Goal: Answer question/provide support: Share knowledge or assist other users

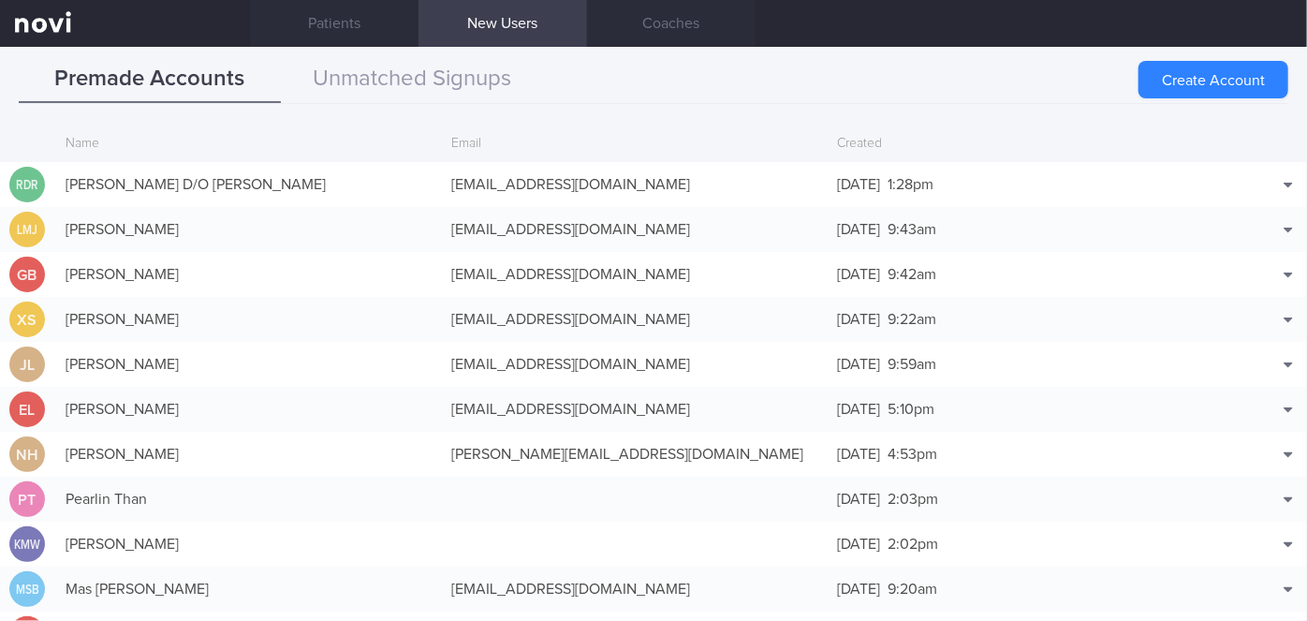
scroll to position [45, 0]
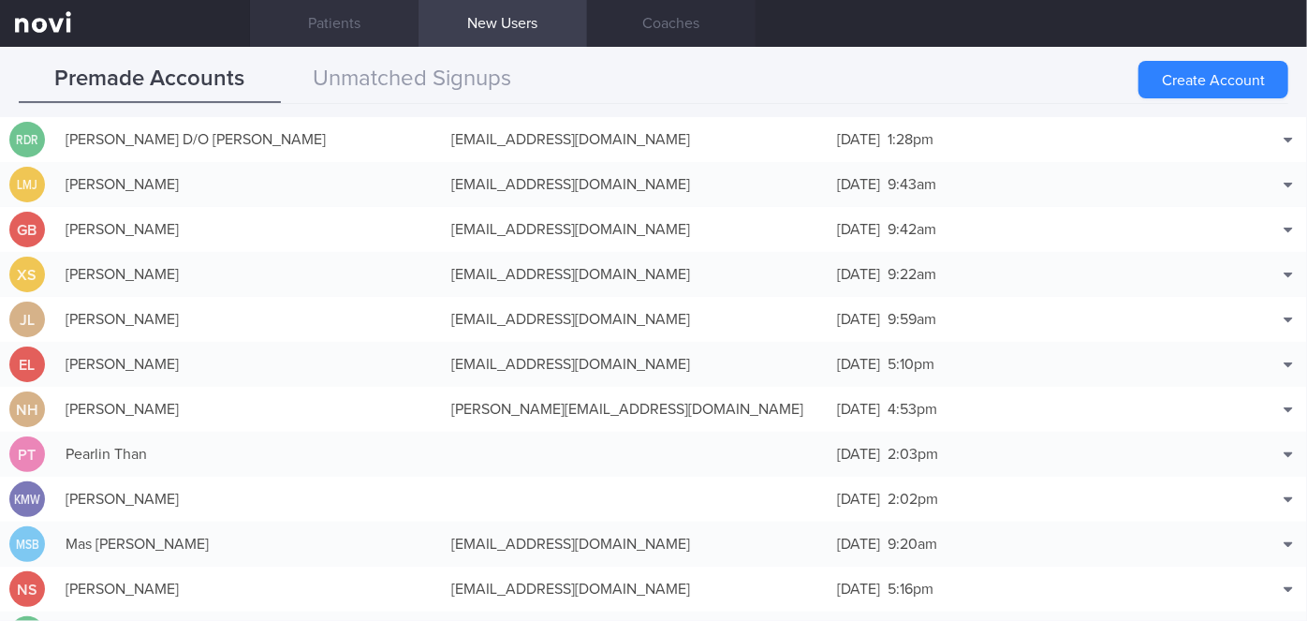
click at [357, 21] on link "Patients" at bounding box center [334, 23] width 169 height 47
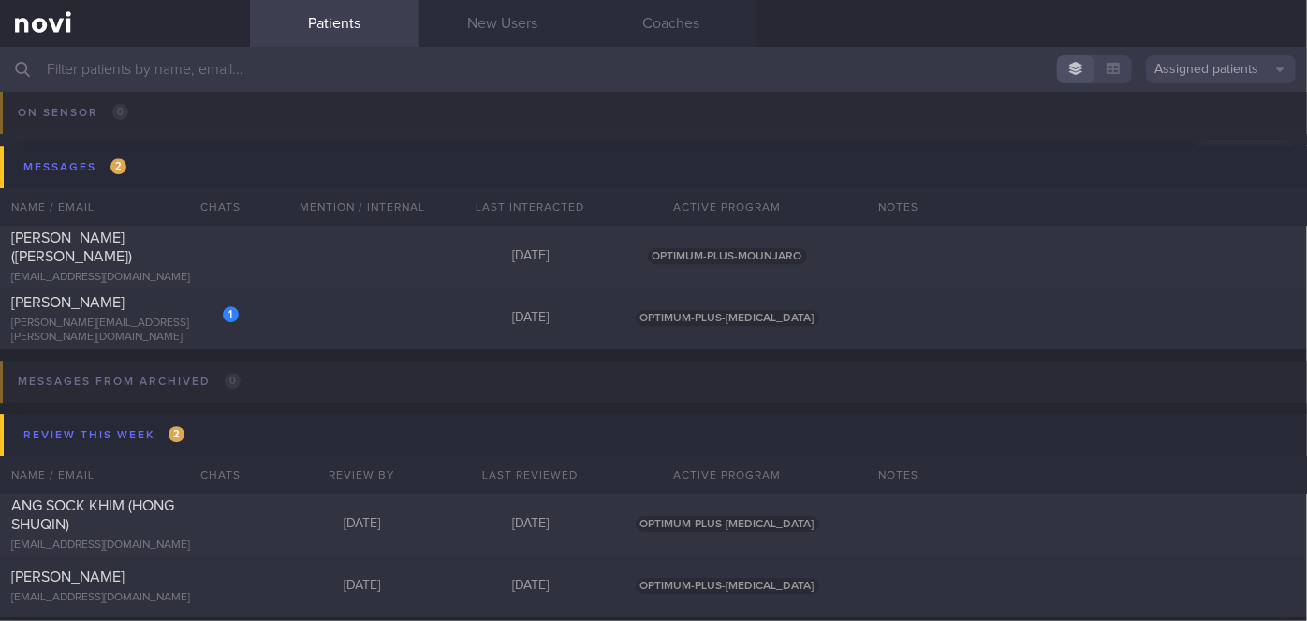
scroll to position [6376, 0]
click at [337, 310] on div "1 [PERSON_NAME] [PERSON_NAME][EMAIL_ADDRESS][PERSON_NAME][DOMAIN_NAME] [DATE] O…" at bounding box center [653, 316] width 1307 height 62
select select "7"
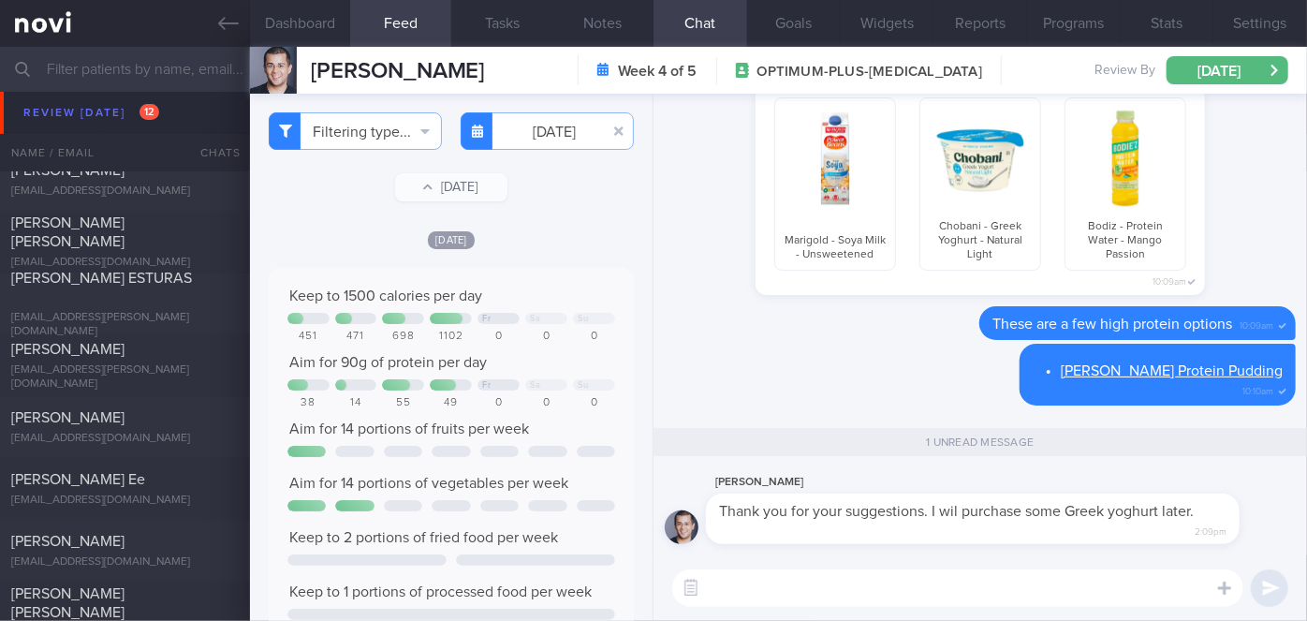
scroll to position [5689, 0]
click at [164, 310] on div "[EMAIL_ADDRESS][PERSON_NAME][DOMAIN_NAME]" at bounding box center [125, 324] width 228 height 28
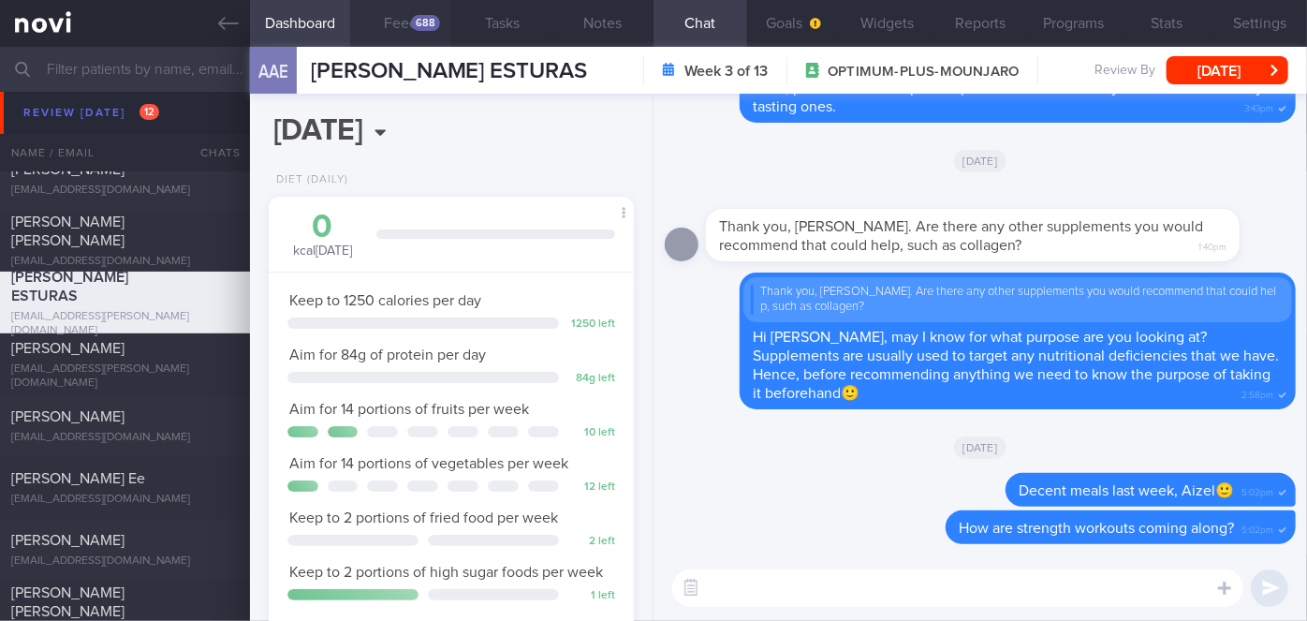
scroll to position [163, 327]
click at [409, 25] on button "Feed 688" at bounding box center [400, 23] width 101 height 47
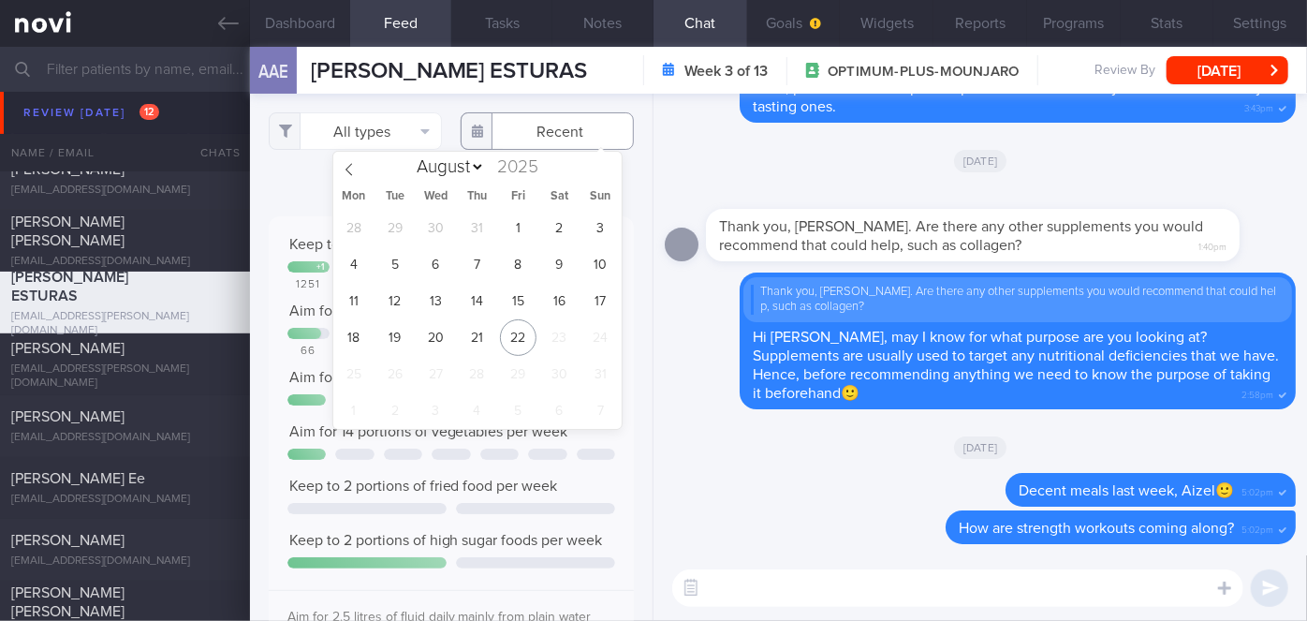
click at [545, 123] on input "text" at bounding box center [547, 130] width 173 height 37
click at [435, 310] on span "13" at bounding box center [436, 301] width 37 height 37
type input "[DATE]"
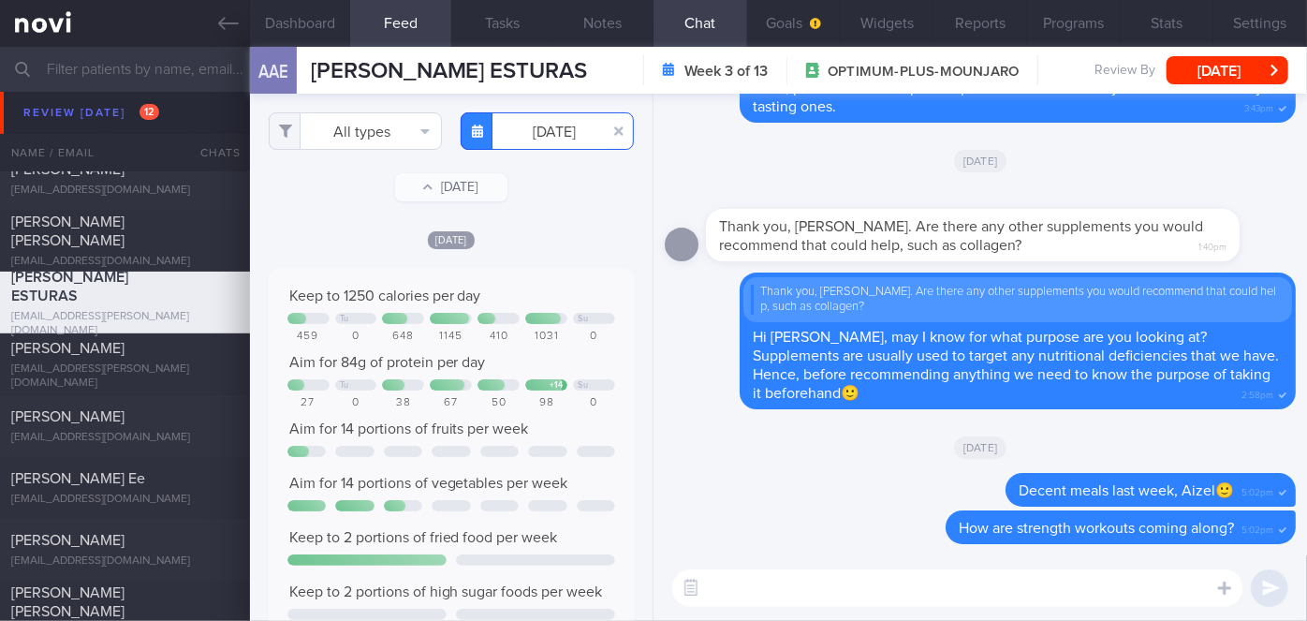
scroll to position [163, 327]
click at [371, 122] on button "All types" at bounding box center [355, 130] width 173 height 37
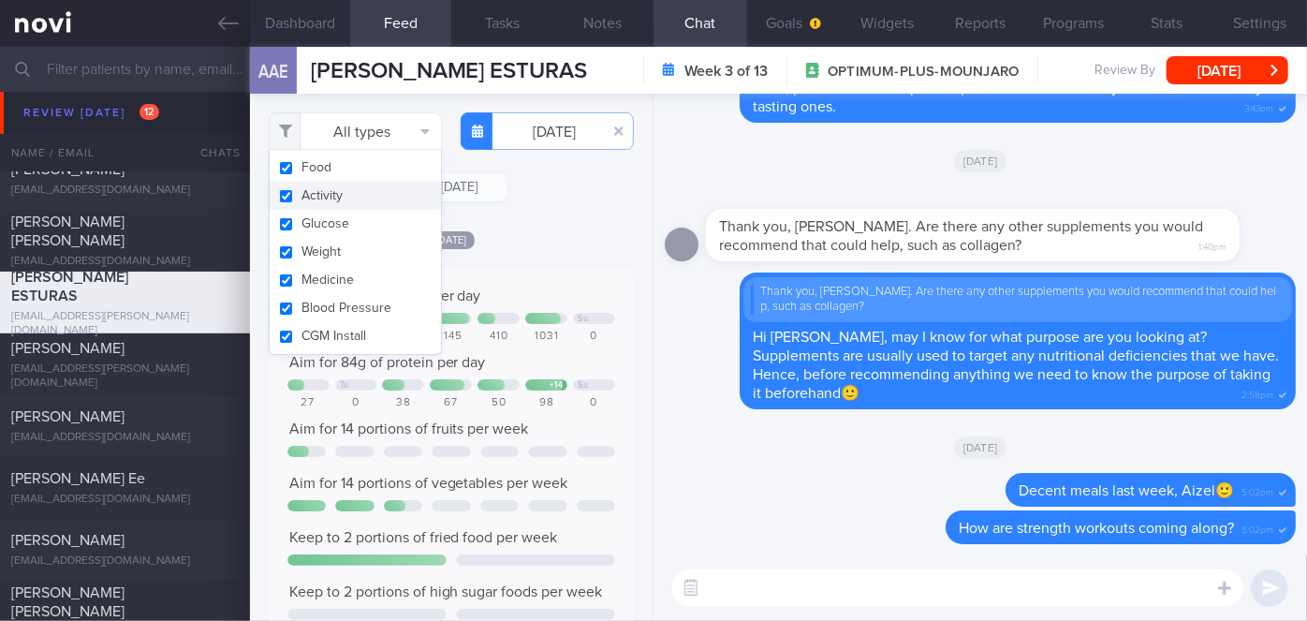
click at [374, 190] on button "Activity" at bounding box center [355, 196] width 171 height 28
checkbox input "false"
click at [497, 215] on div "Filtering type... Food Activity Glucose Weight Medicine Blood Pressure [MEDICAL…" at bounding box center [451, 357] width 403 height 527
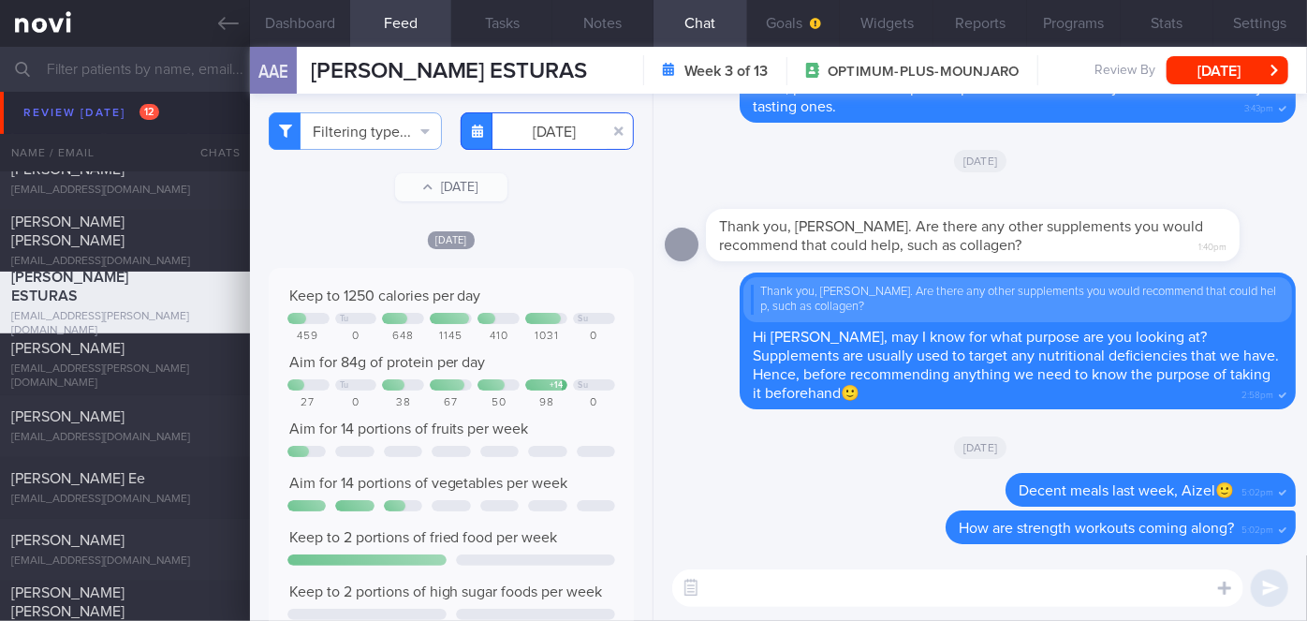
click at [539, 139] on input "[DATE]" at bounding box center [547, 130] width 173 height 37
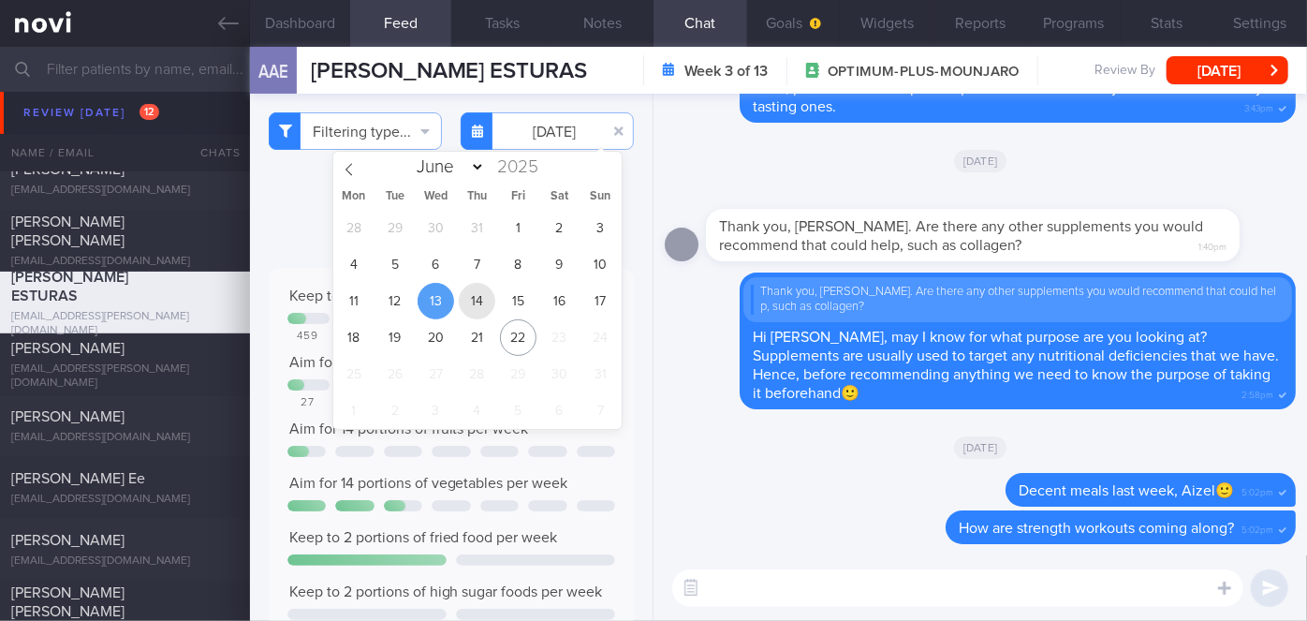
click at [487, 313] on span "14" at bounding box center [477, 301] width 37 height 37
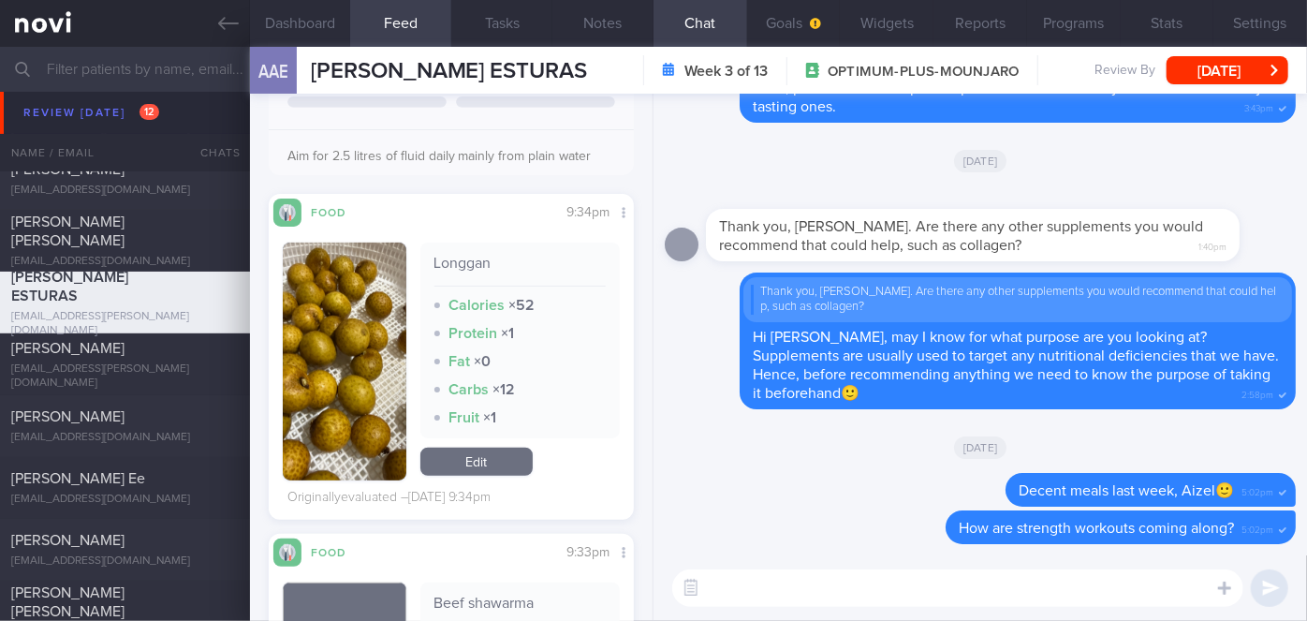
click at [362, 362] on button "button" at bounding box center [345, 362] width 124 height 238
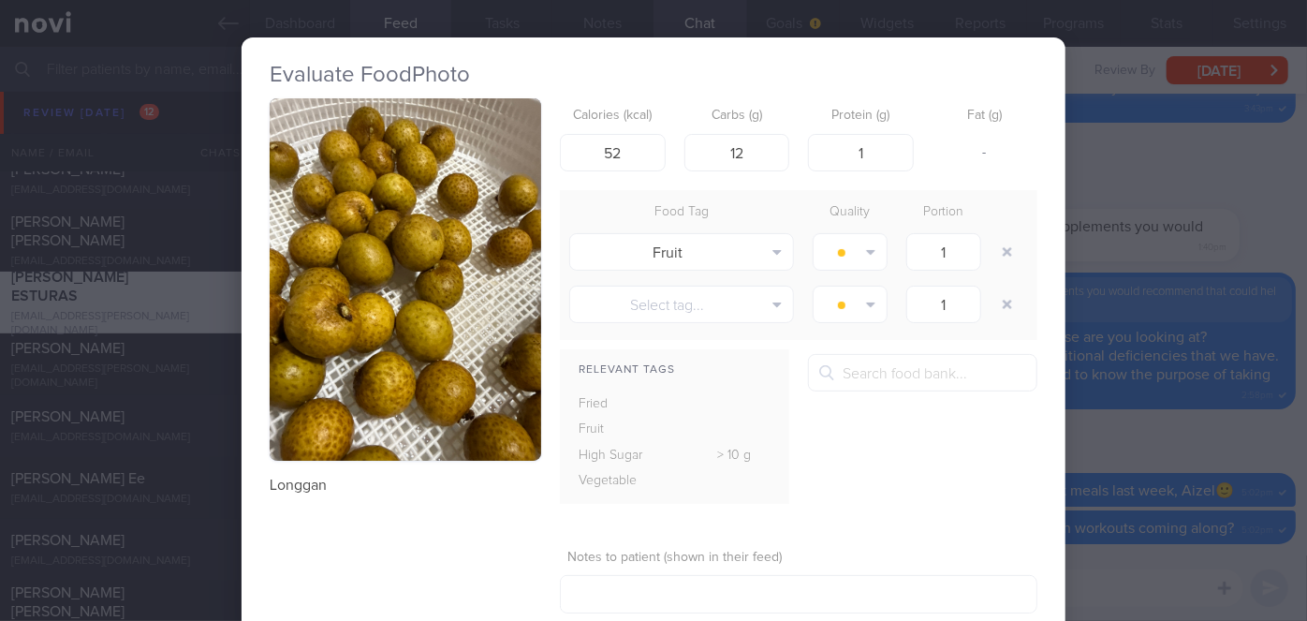
click at [1111, 430] on div "Evaluate Food Photo [GEOGRAPHIC_DATA] Calories (kcal) 52 Carbs (g) 12 Protein (…" at bounding box center [653, 310] width 1307 height 621
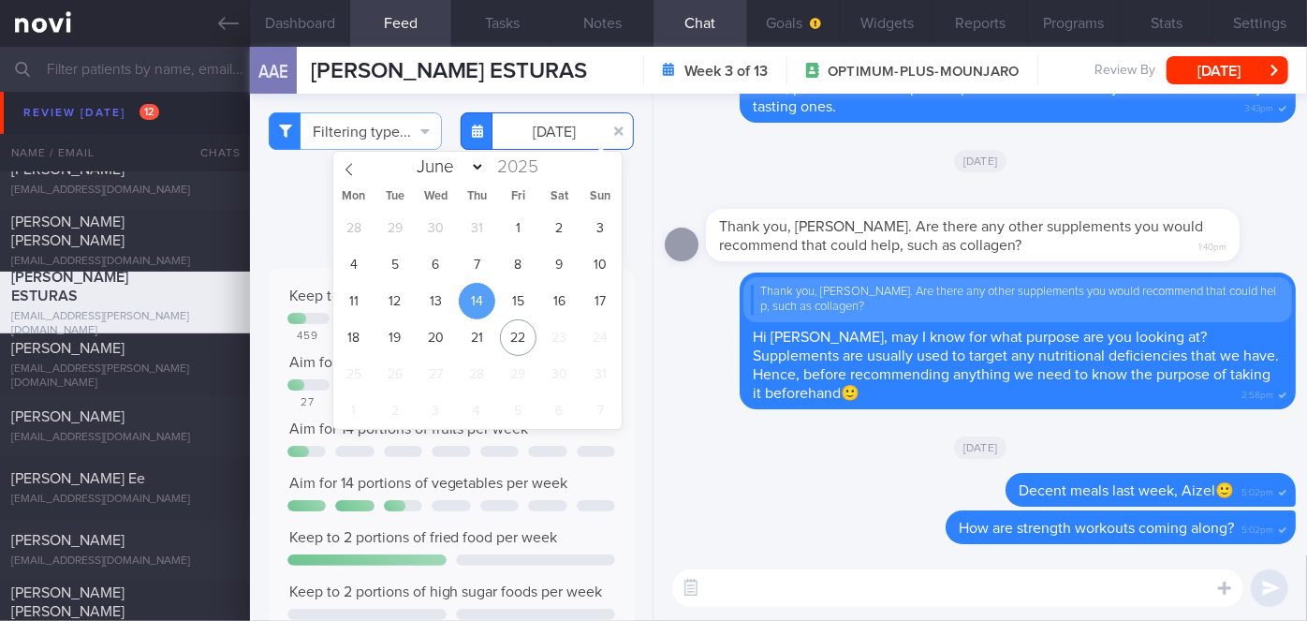
click at [557, 138] on input "[DATE]" at bounding box center [547, 130] width 173 height 37
click at [514, 293] on span "15" at bounding box center [518, 301] width 37 height 37
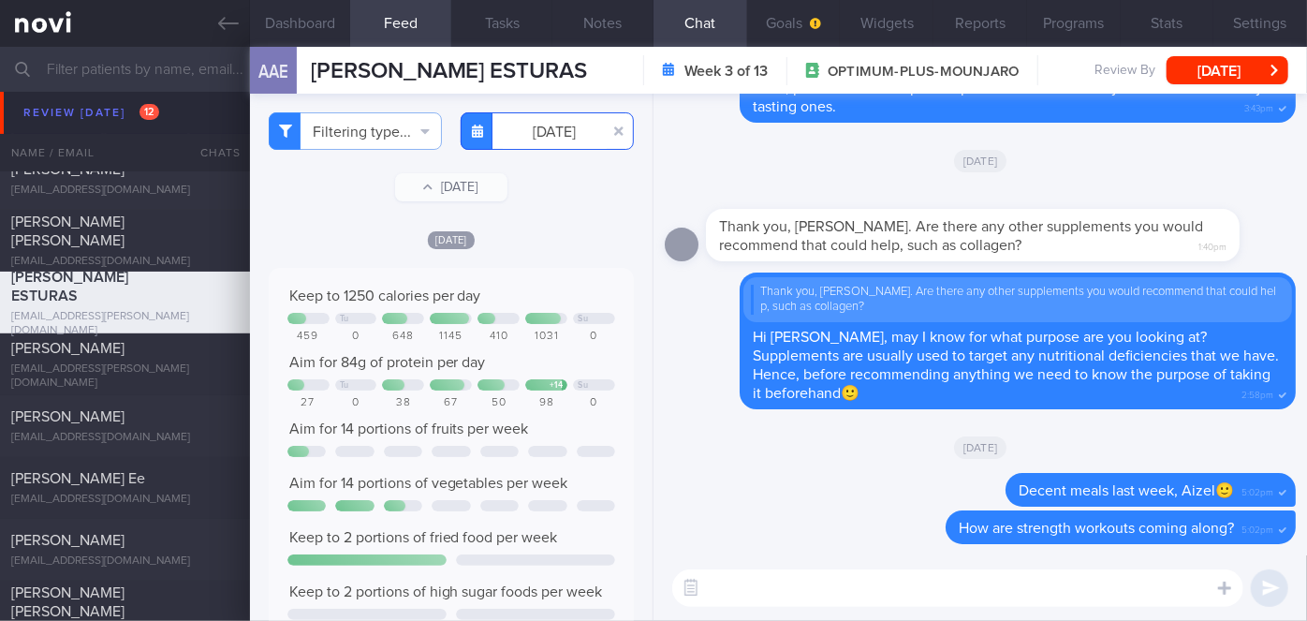
click at [554, 134] on input "[DATE]" at bounding box center [547, 130] width 173 height 37
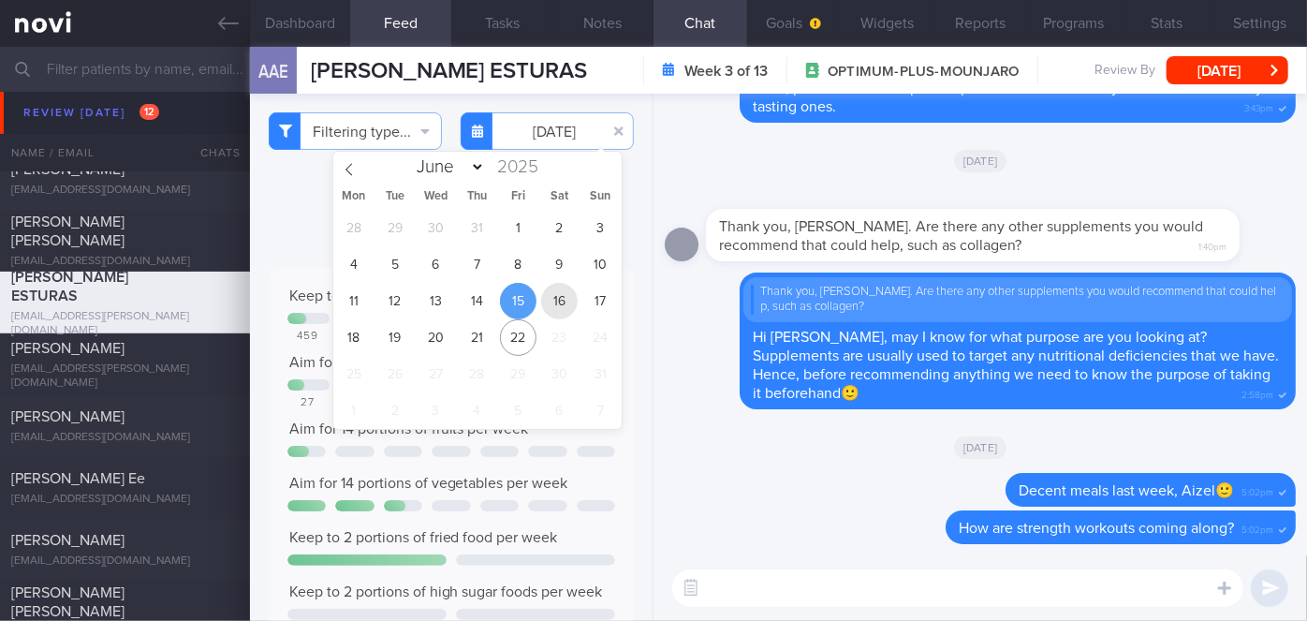
click at [552, 297] on span "16" at bounding box center [559, 301] width 37 height 37
type input "[DATE]"
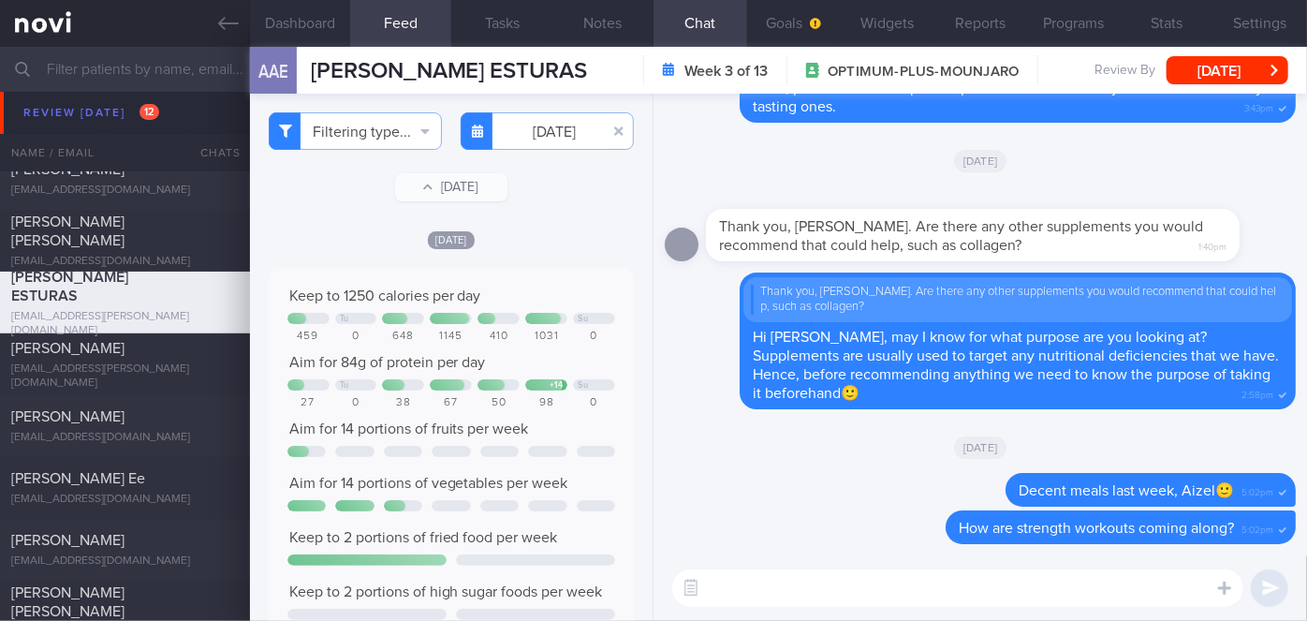
click at [723, 583] on textarea at bounding box center [957, 587] width 571 height 37
type textarea "Good meals [DATE] and [DATE]. Good protein portions."
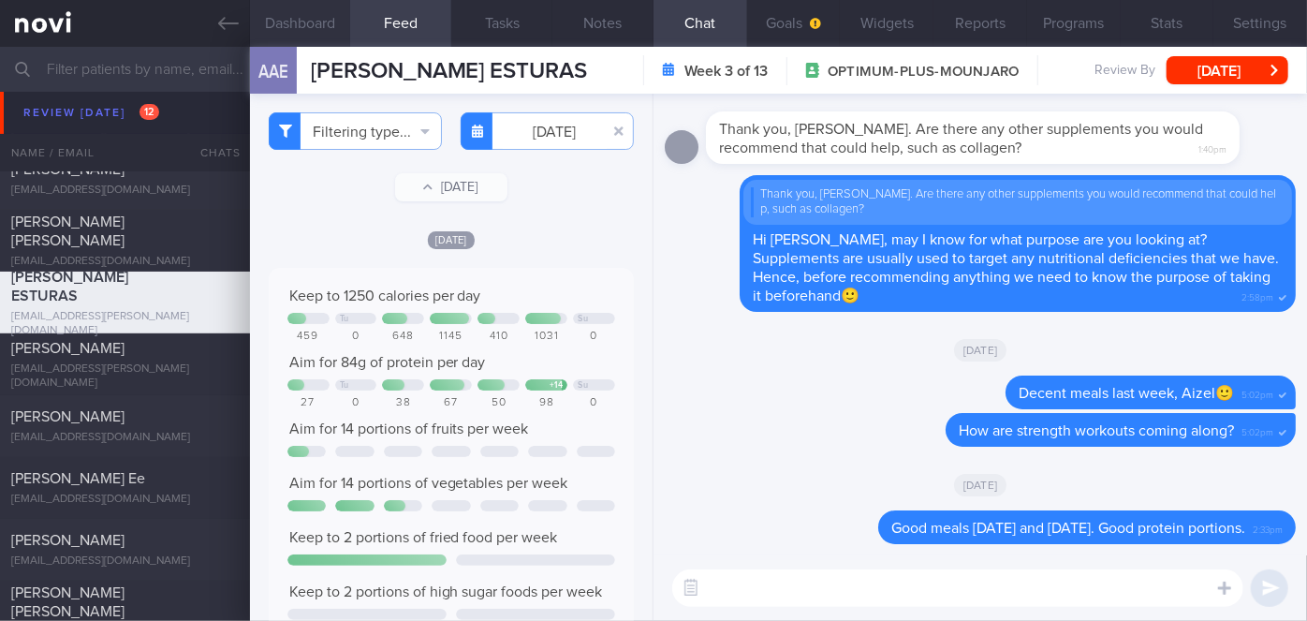
click at [315, 4] on button "Dashboard" at bounding box center [300, 23] width 101 height 47
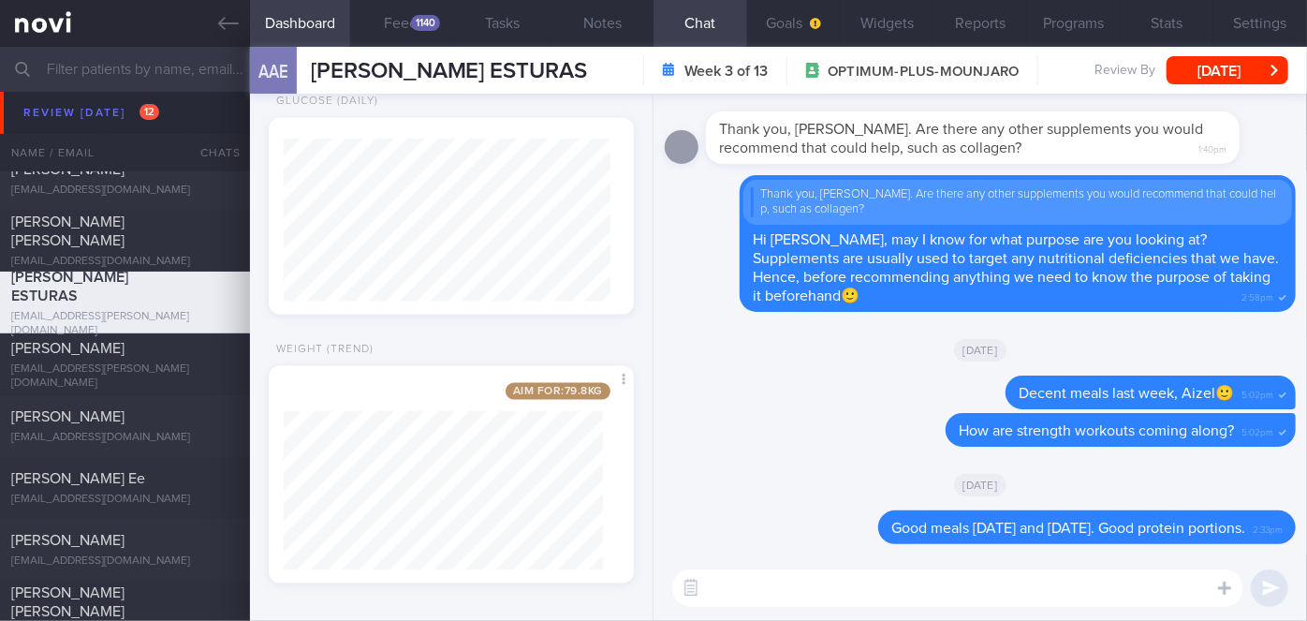
scroll to position [1193, 0]
click at [822, 18] on button "Goals" at bounding box center [794, 23] width 94 height 47
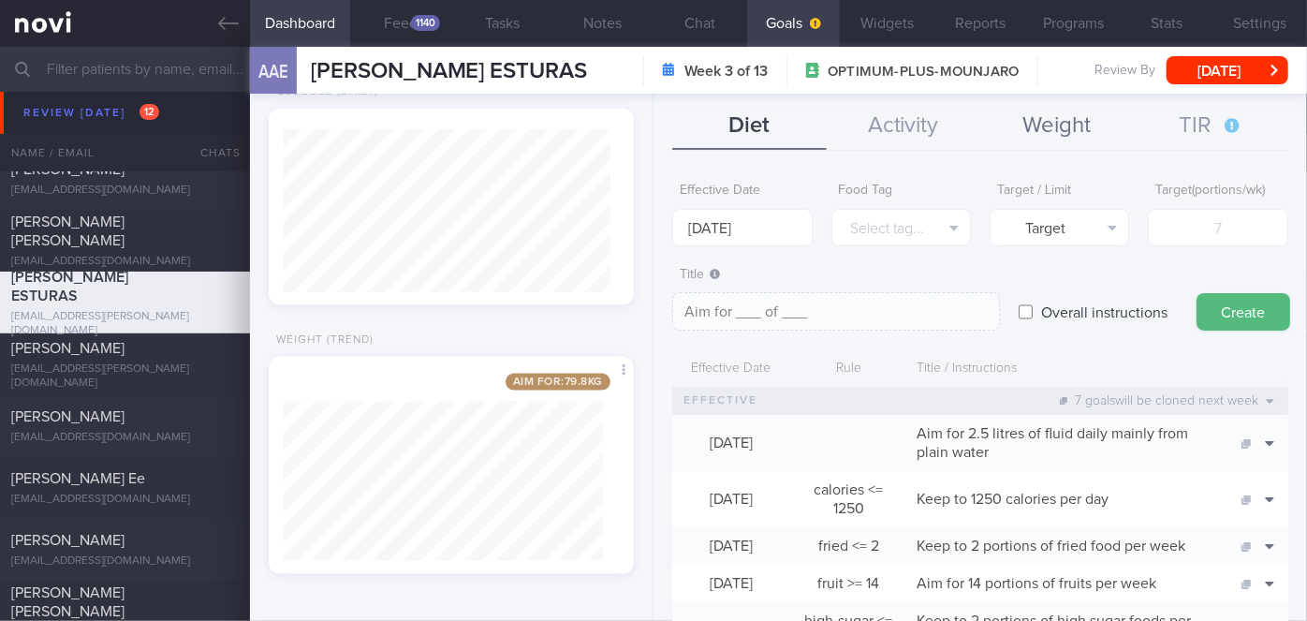
click at [1046, 136] on button "Weight" at bounding box center [1058, 126] width 154 height 47
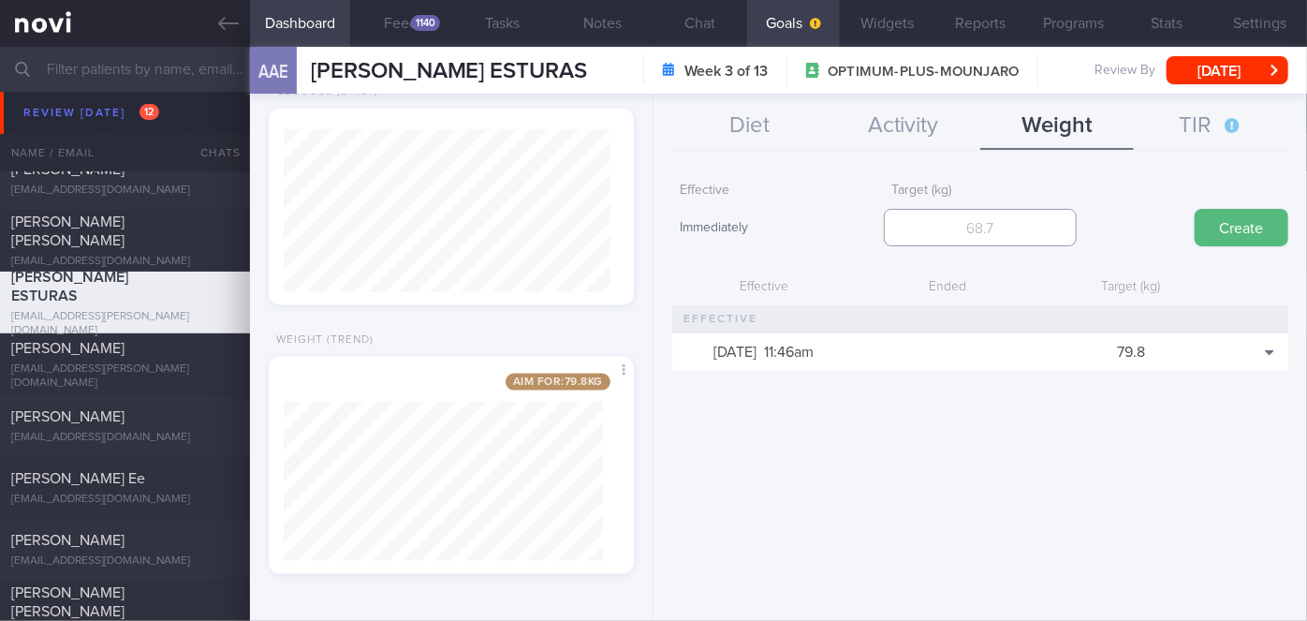
click at [923, 234] on input "number" at bounding box center [980, 227] width 193 height 37
type input "74.1"
click at [1195, 209] on button "Create" at bounding box center [1242, 227] width 94 height 37
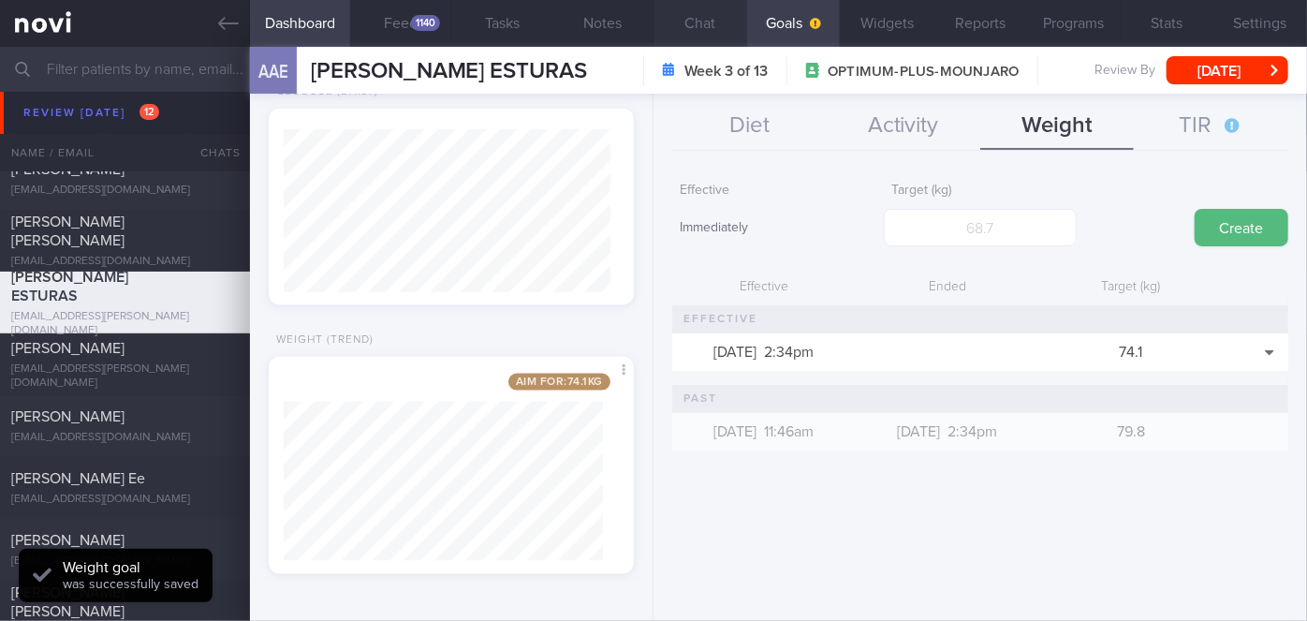
click at [694, 37] on button "Chat" at bounding box center [701, 23] width 94 height 47
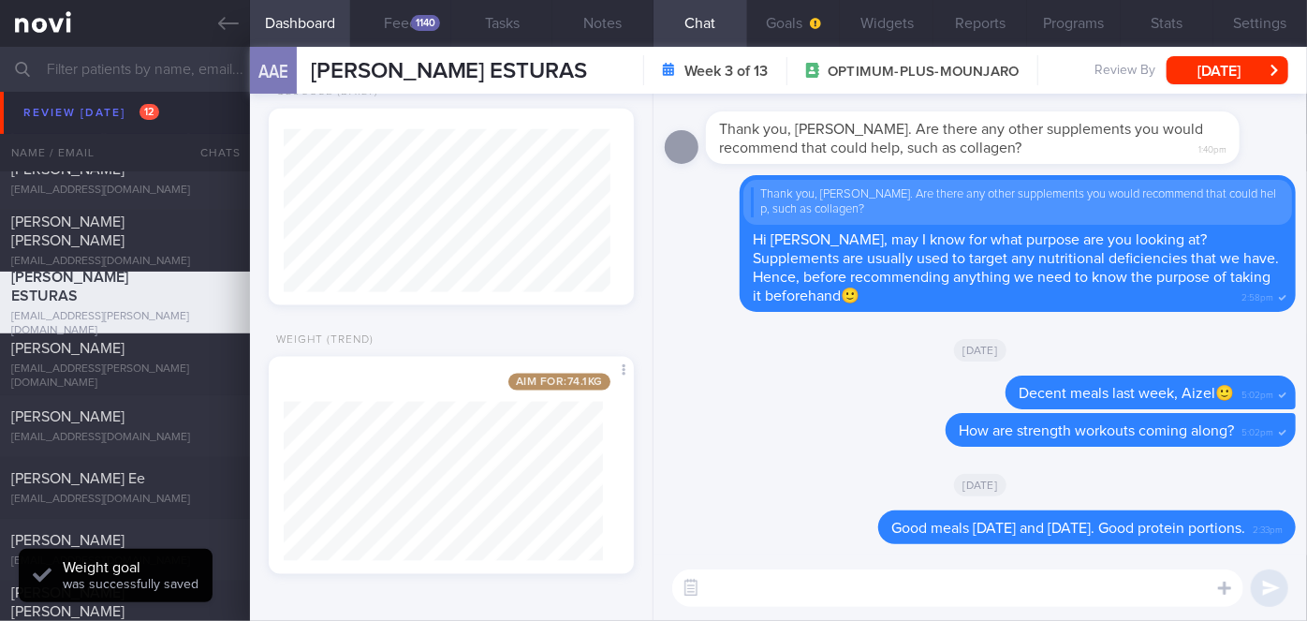
click at [880, 579] on textarea at bounding box center [957, 587] width 571 height 37
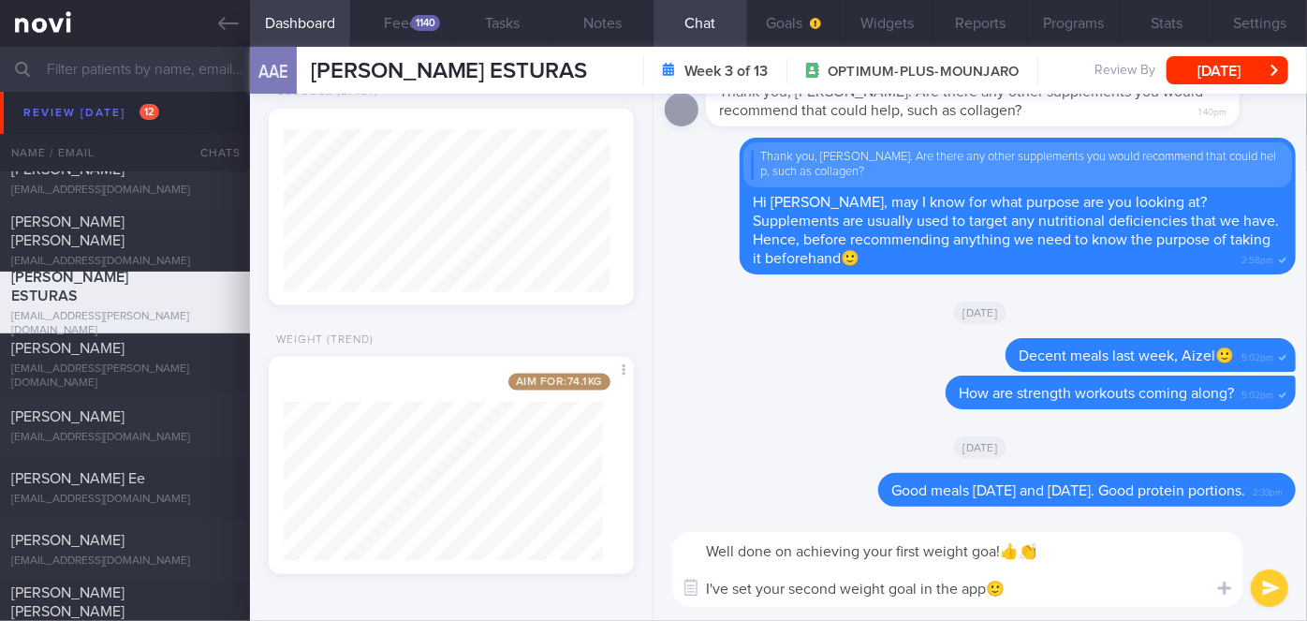
type textarea "Well done on achieving your first weight goa!👍👏 I've set your second weight goa…"
click at [1288, 589] on button "submit" at bounding box center [1269, 587] width 37 height 37
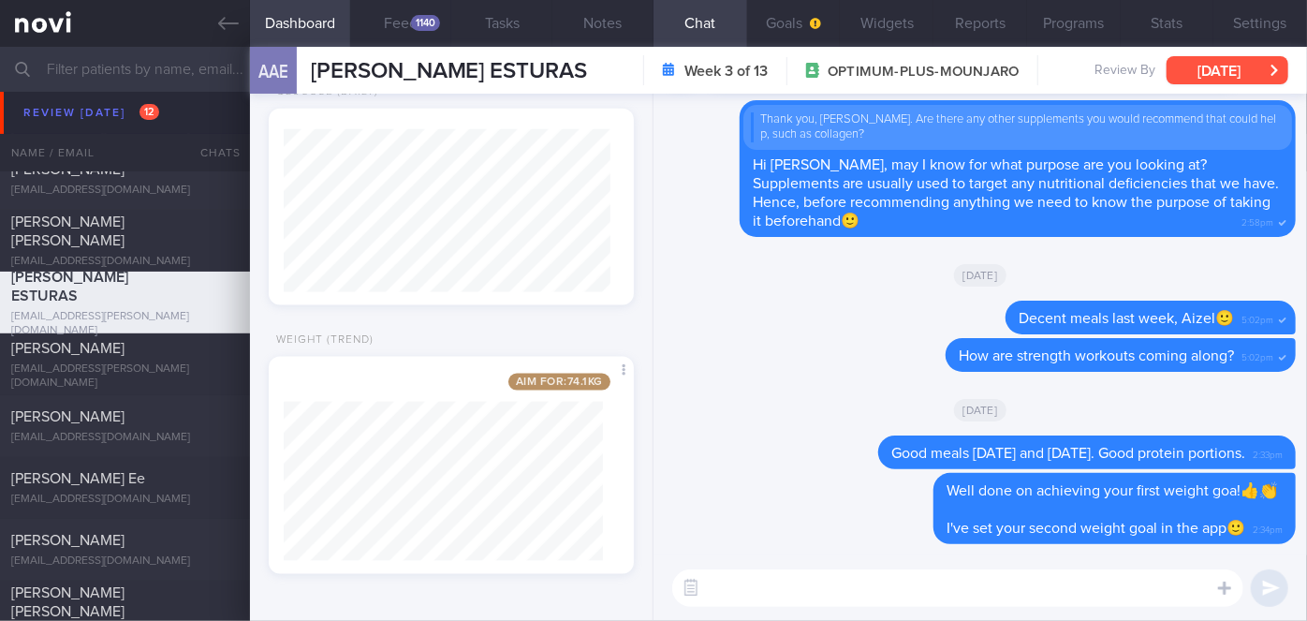
click at [1184, 63] on button "[DATE]" at bounding box center [1228, 70] width 122 height 28
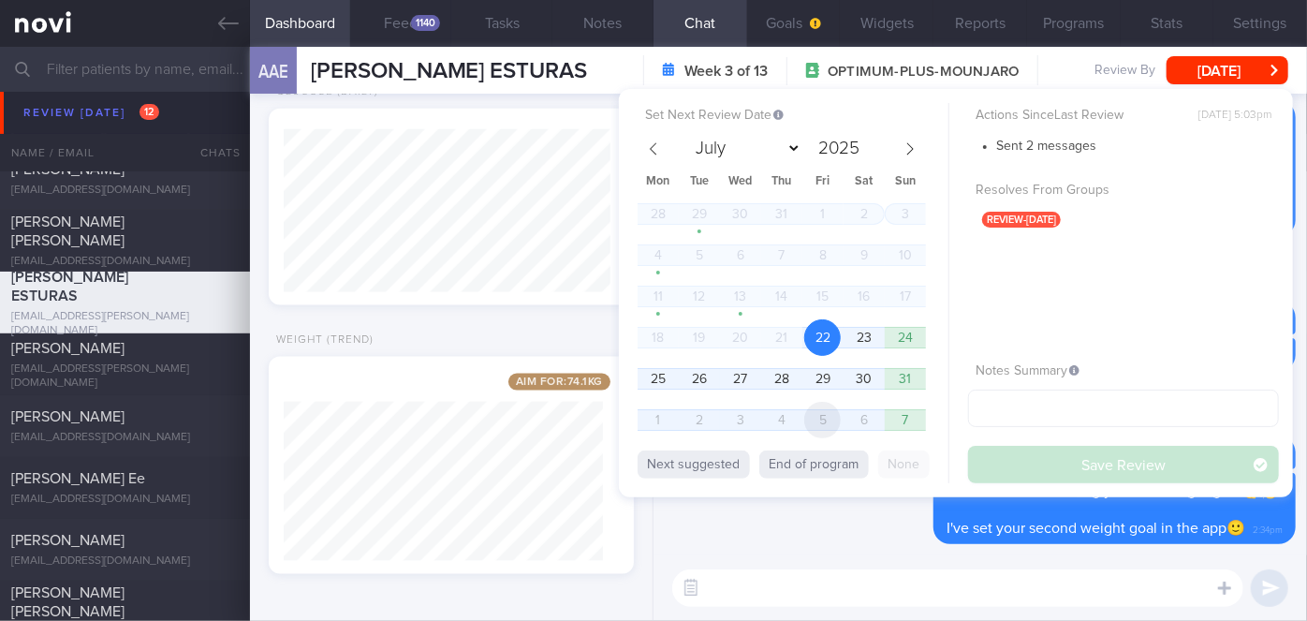
click at [822, 412] on span "5" at bounding box center [823, 420] width 37 height 37
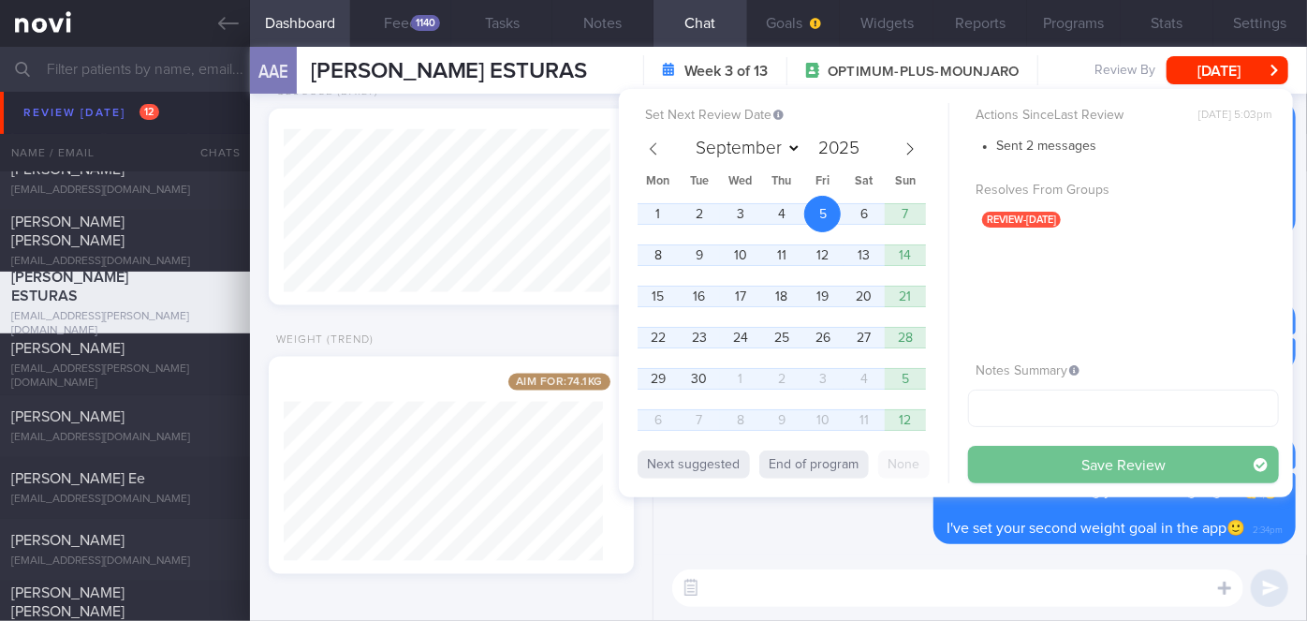
click at [1041, 475] on button "Save Review" at bounding box center [1123, 464] width 311 height 37
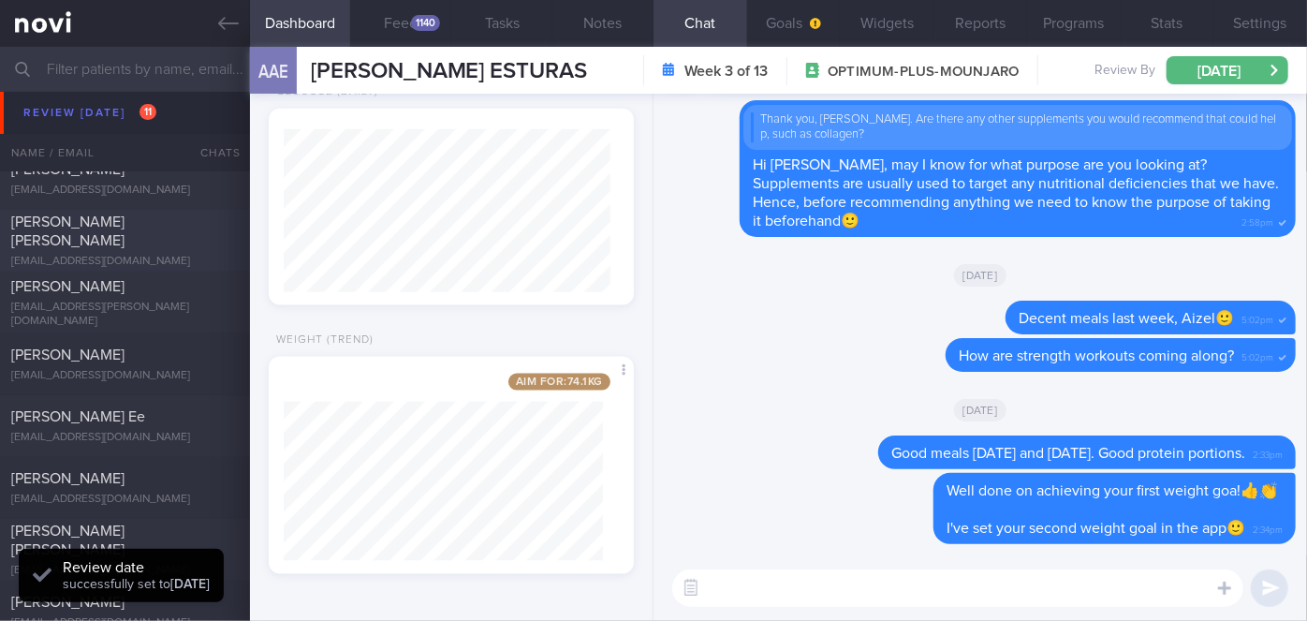
scroll to position [163, 327]
click at [132, 359] on div "[PERSON_NAME]" at bounding box center [122, 355] width 223 height 19
select select "7"
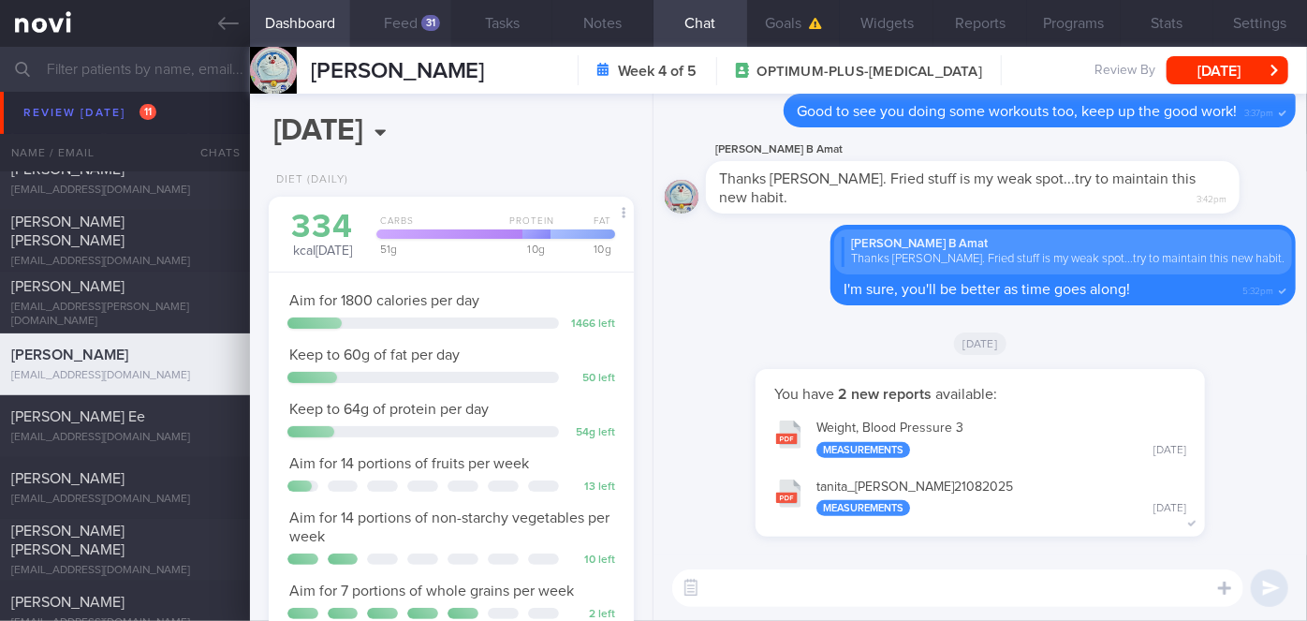
click at [432, 21] on div "31" at bounding box center [430, 23] width 19 height 16
select select "7"
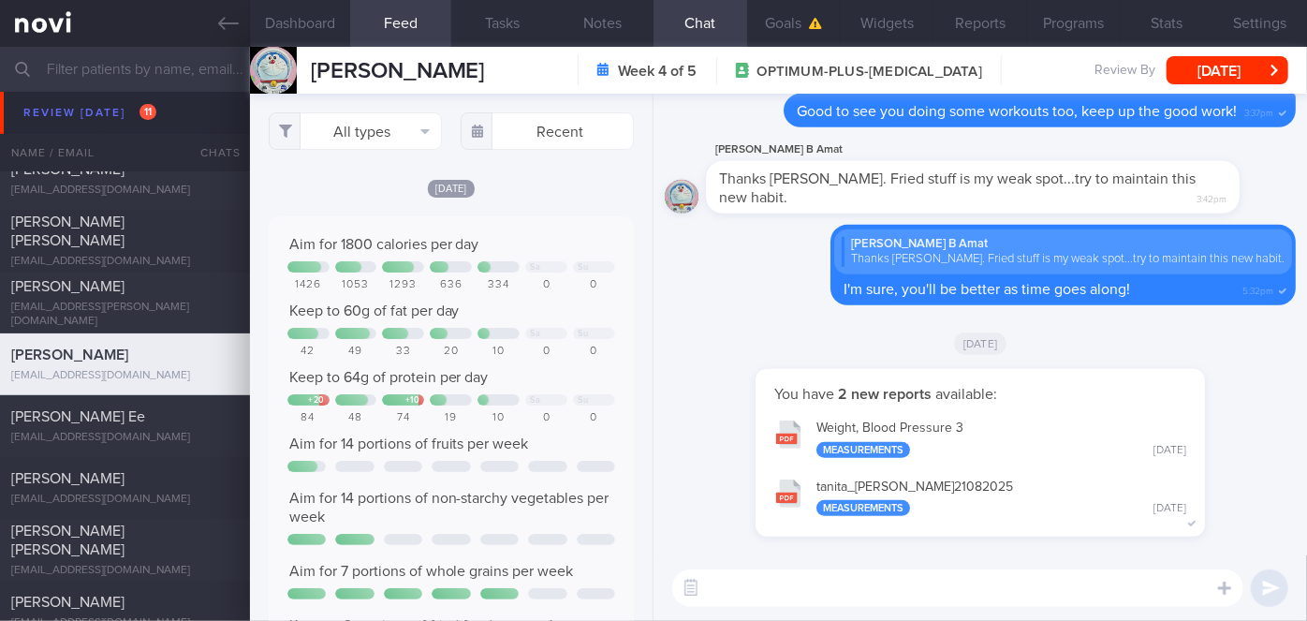
scroll to position [189, 335]
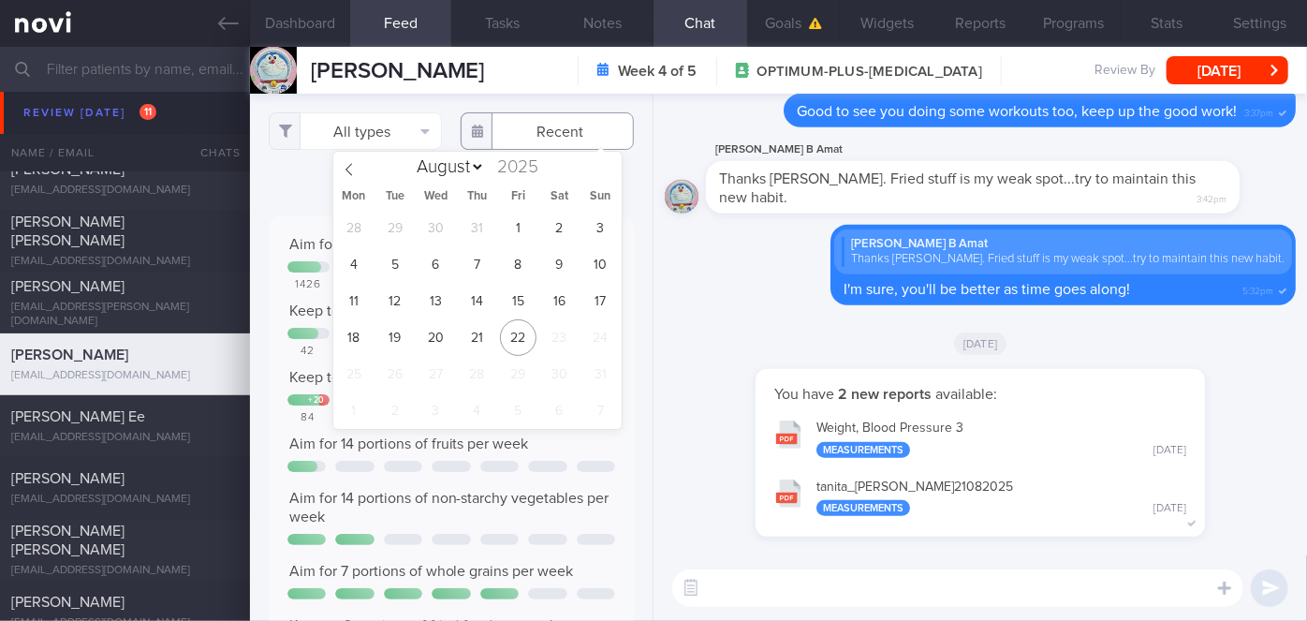
click at [544, 135] on input "text" at bounding box center [547, 130] width 173 height 37
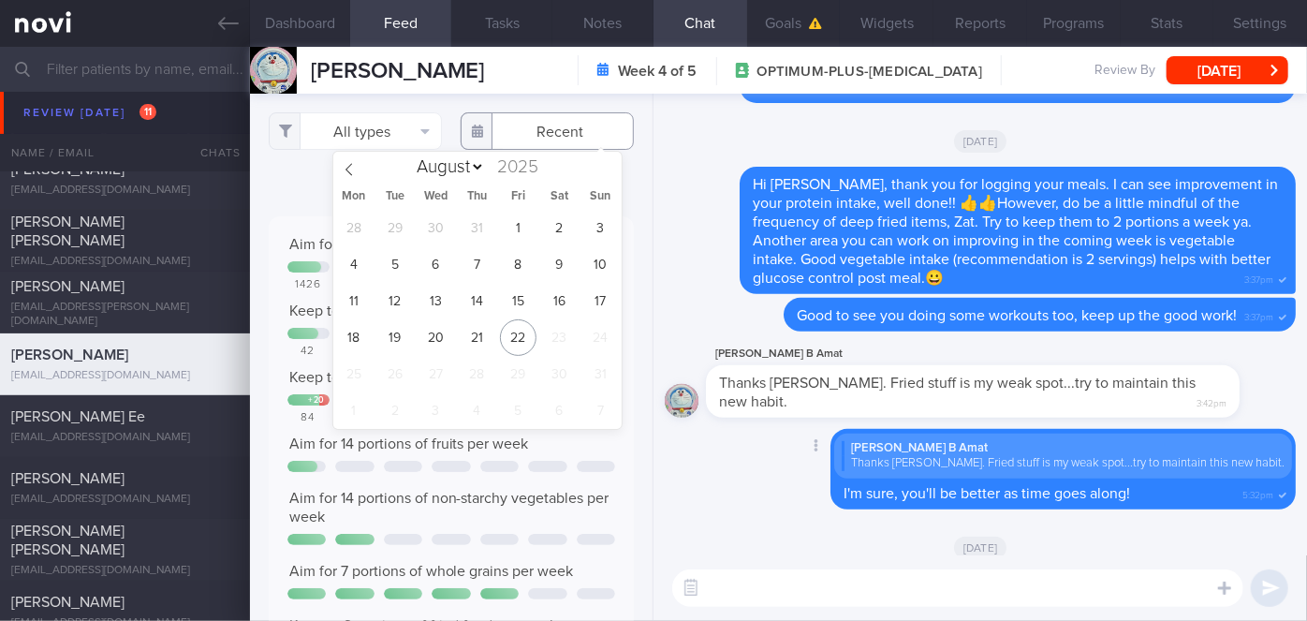
scroll to position [0, 0]
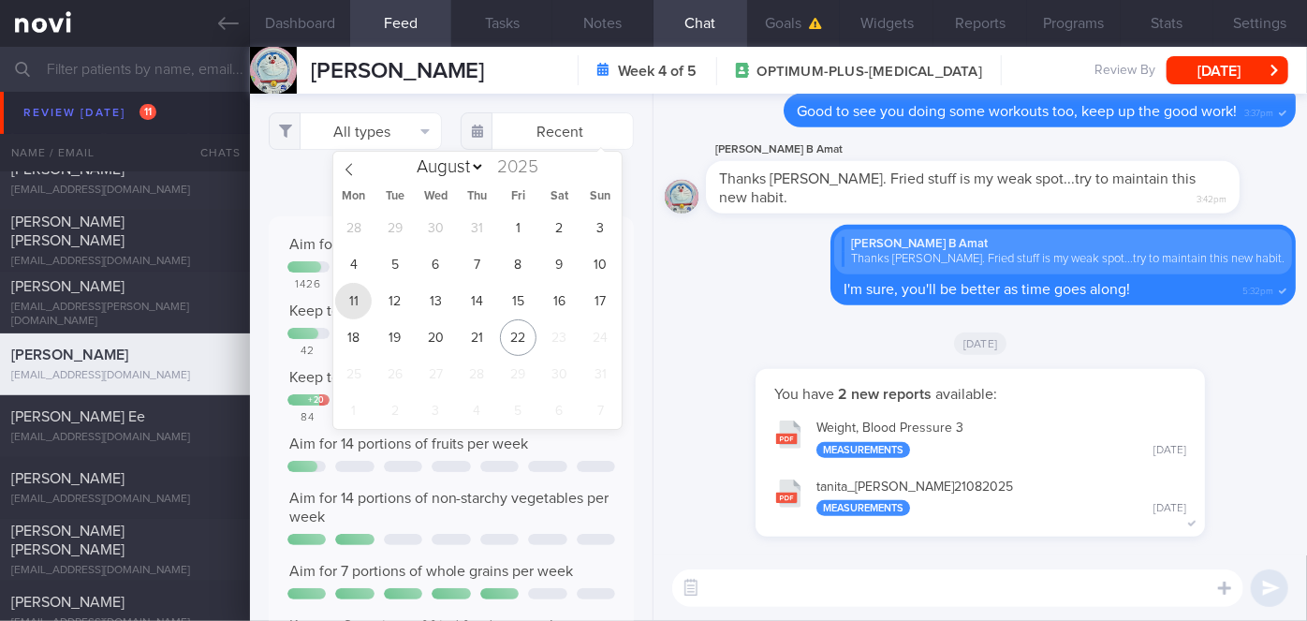
click at [346, 307] on span "11" at bounding box center [353, 301] width 37 height 37
type input "[DATE]"
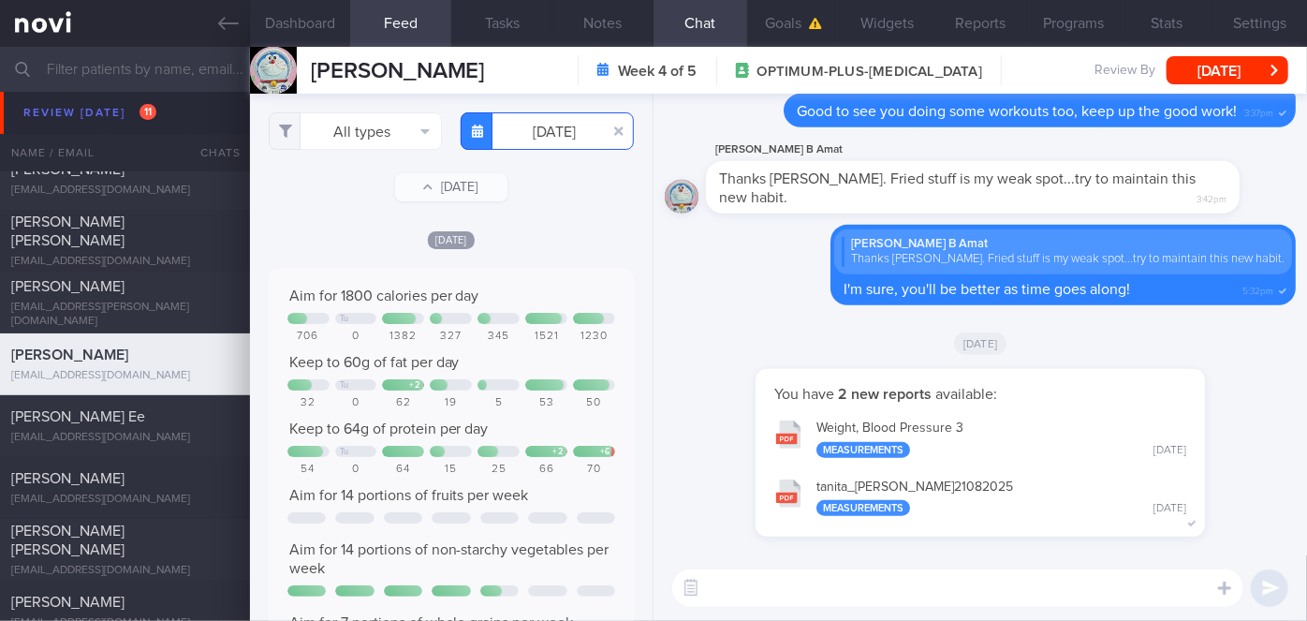
scroll to position [163, 327]
click at [367, 131] on button "All types" at bounding box center [355, 130] width 173 height 37
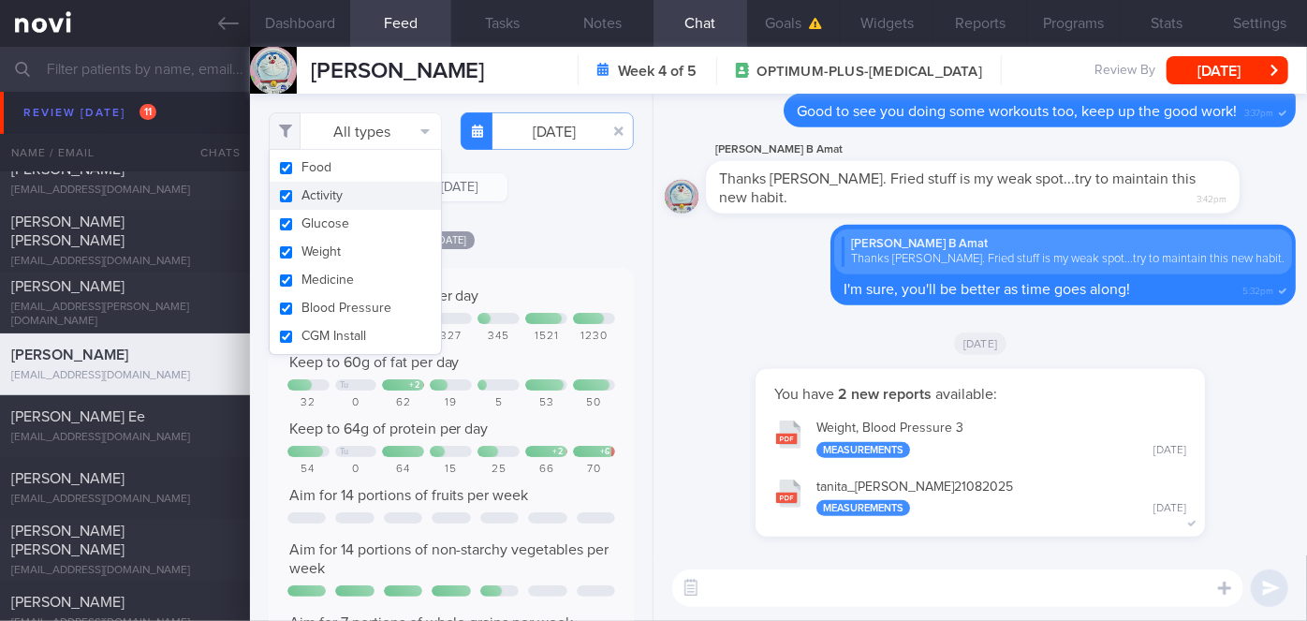
click at [345, 191] on button "Activity" at bounding box center [355, 196] width 171 height 28
checkbox input "false"
click at [557, 268] on div "Aim for 1800 calories per day Tu 706 0 1382 327 345 1521 1230 Keep to 60g of fa…" at bounding box center [451, 547] width 365 height 559
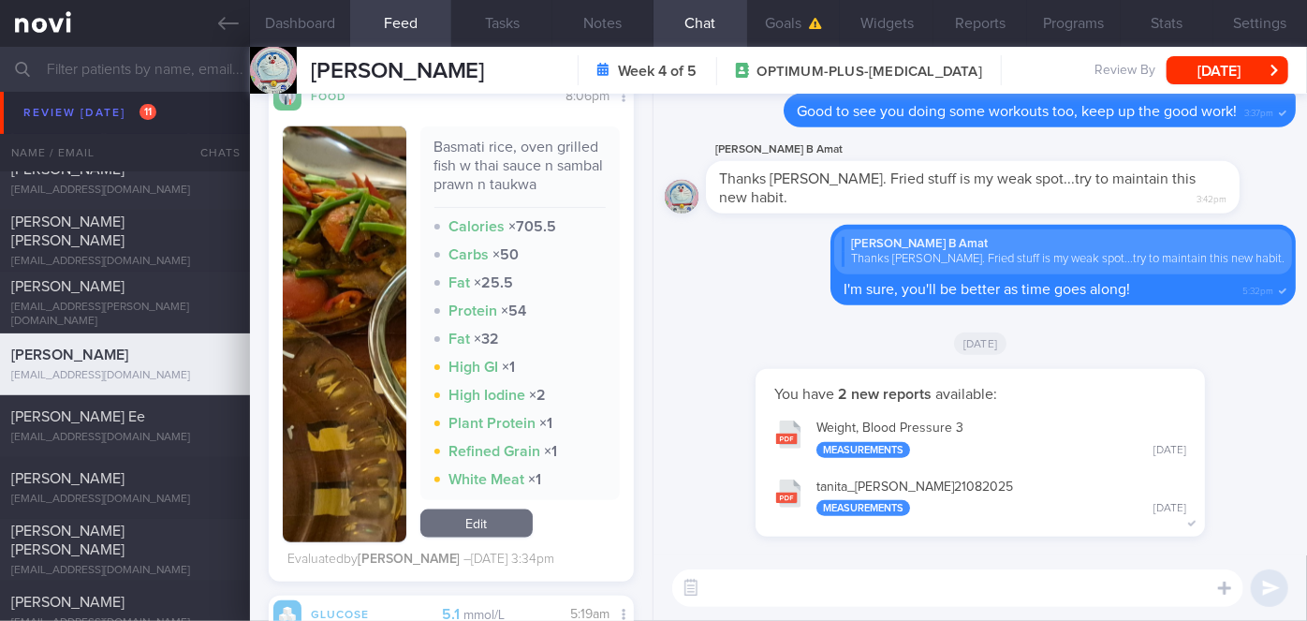
scroll to position [996, 0]
click at [354, 299] on button "button" at bounding box center [345, 335] width 124 height 416
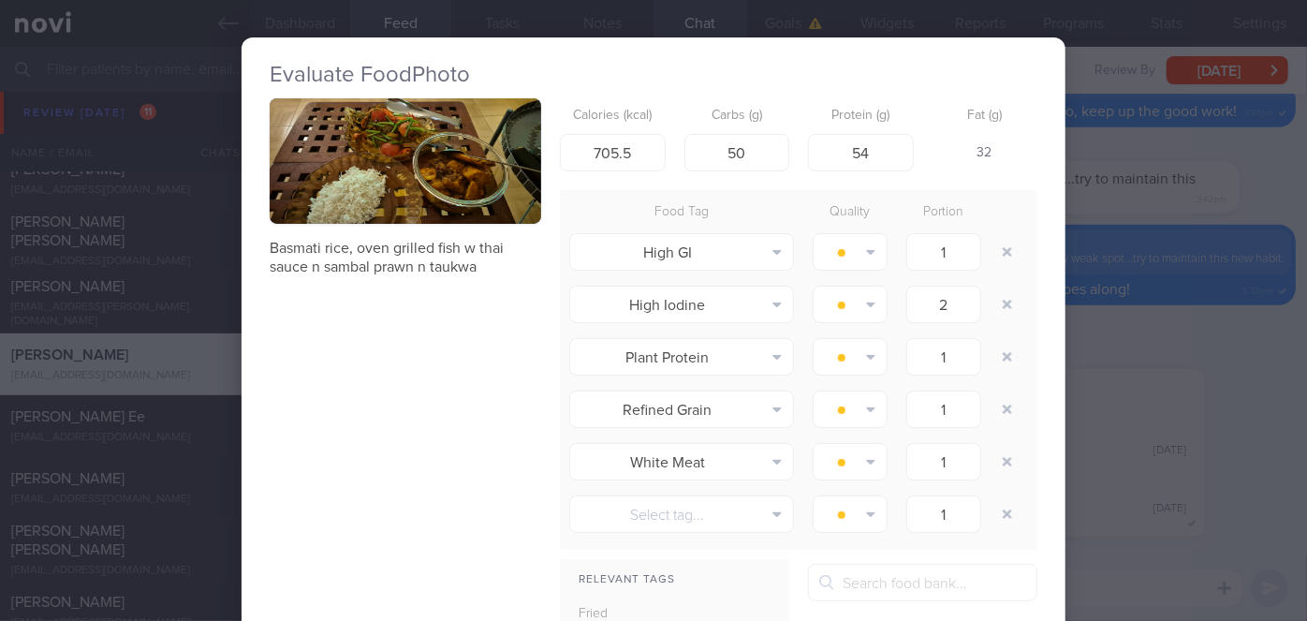
click at [427, 170] on button "button" at bounding box center [406, 161] width 272 height 126
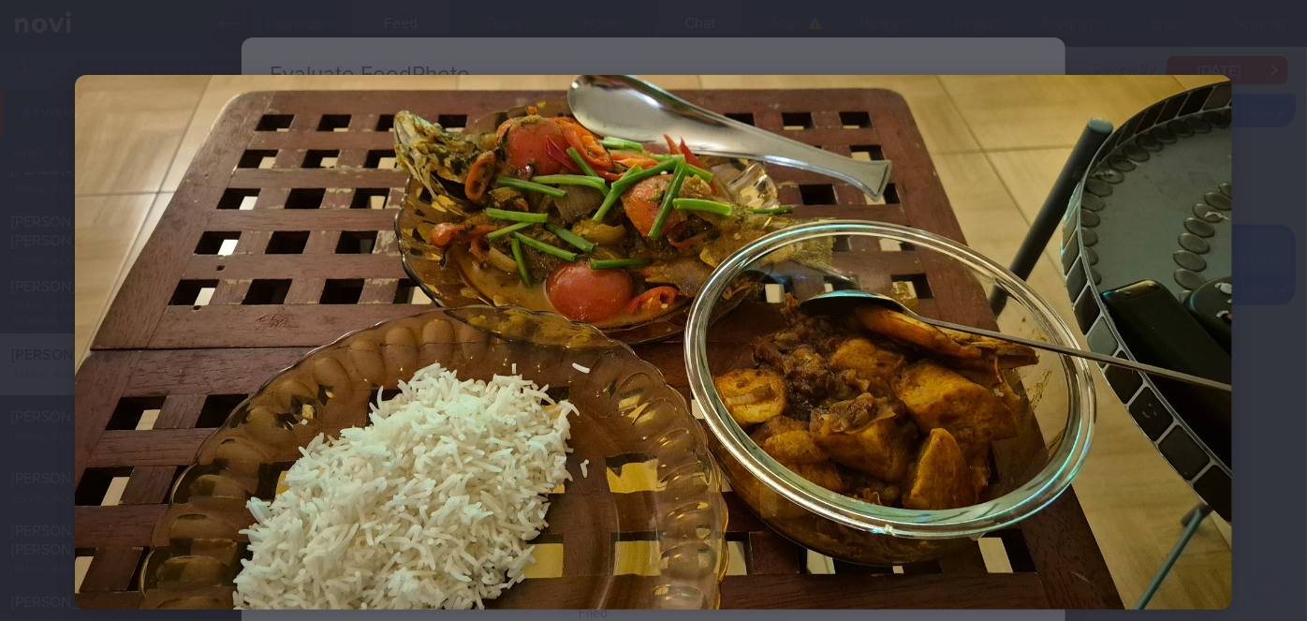
click at [1255, 258] on div at bounding box center [653, 342] width 1307 height 685
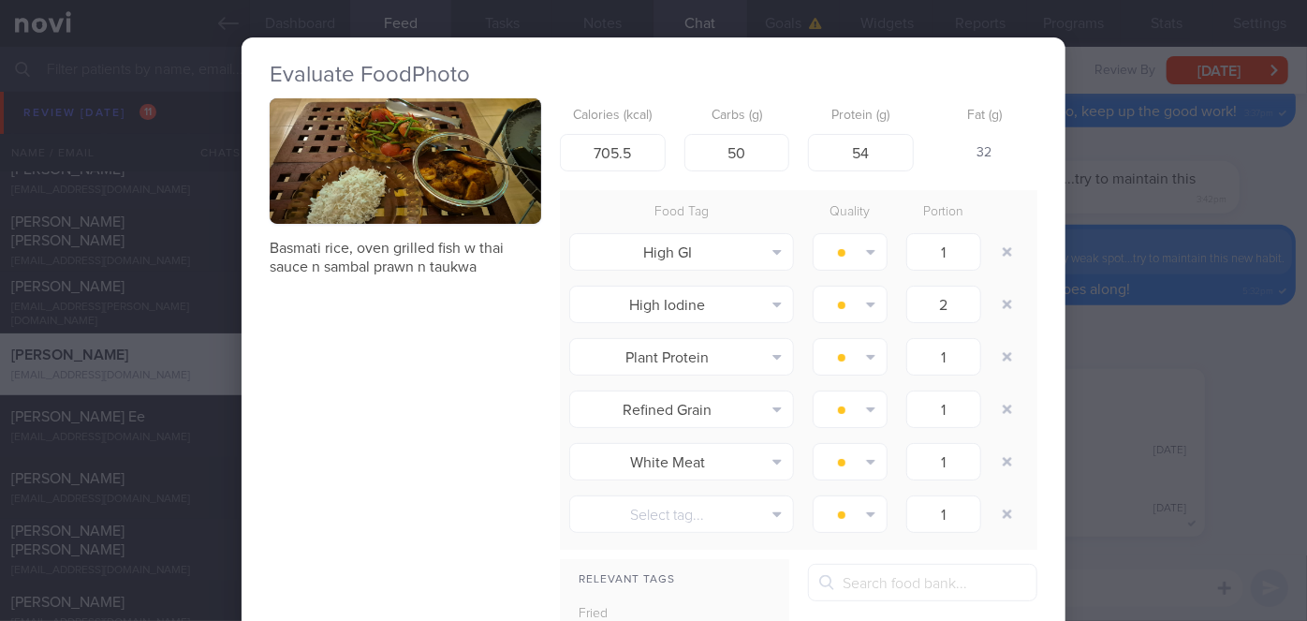
click at [1206, 349] on div "Evaluate Food Photo Basmati rice, oven grilled fish w thai sauce n sambal prawn…" at bounding box center [653, 310] width 1307 height 621
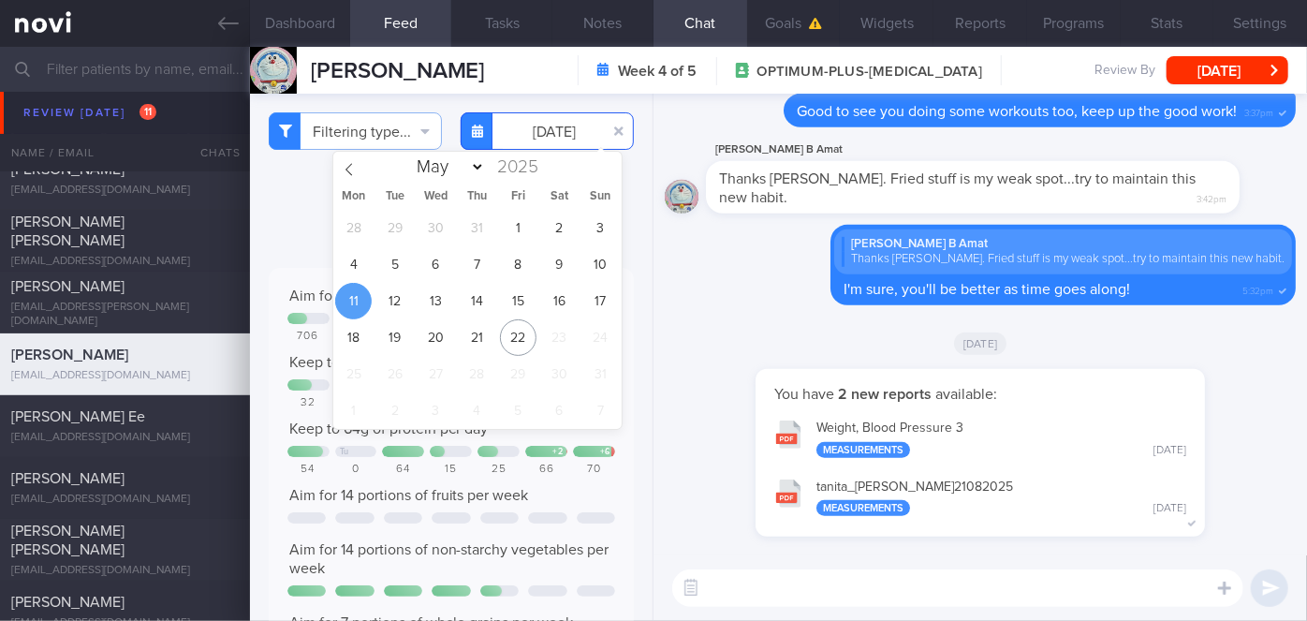
click at [534, 137] on input "[DATE]" at bounding box center [547, 130] width 173 height 37
click at [436, 307] on span "13" at bounding box center [436, 301] width 37 height 37
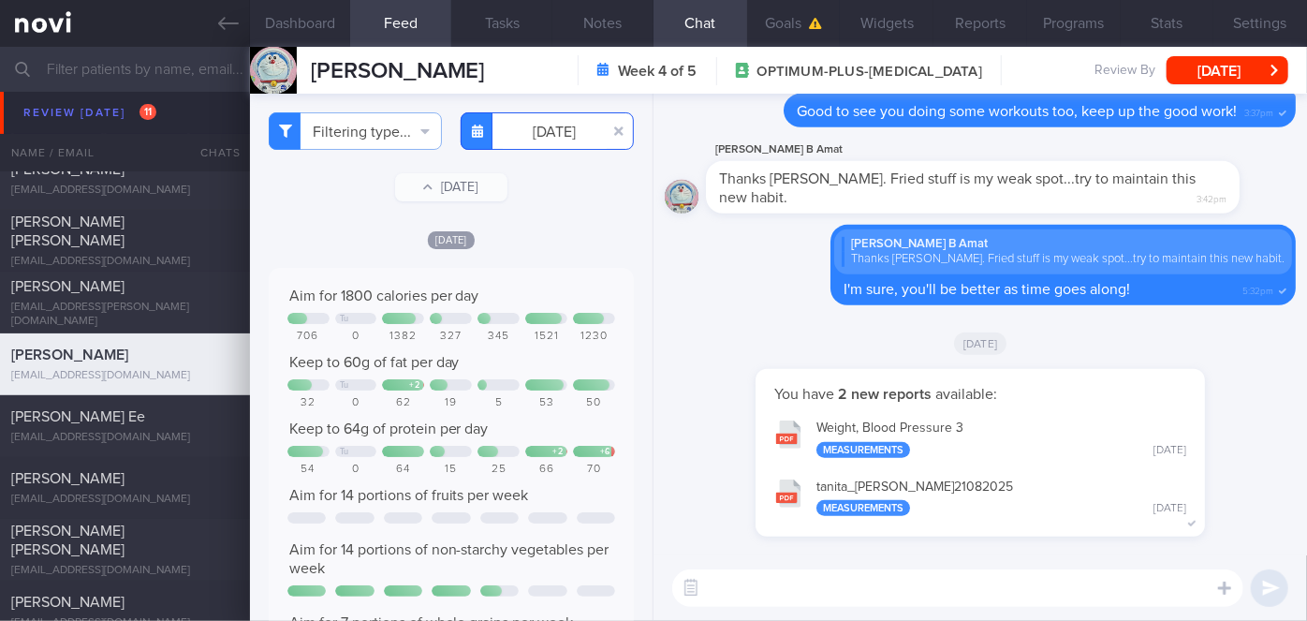
scroll to position [936386, 936239]
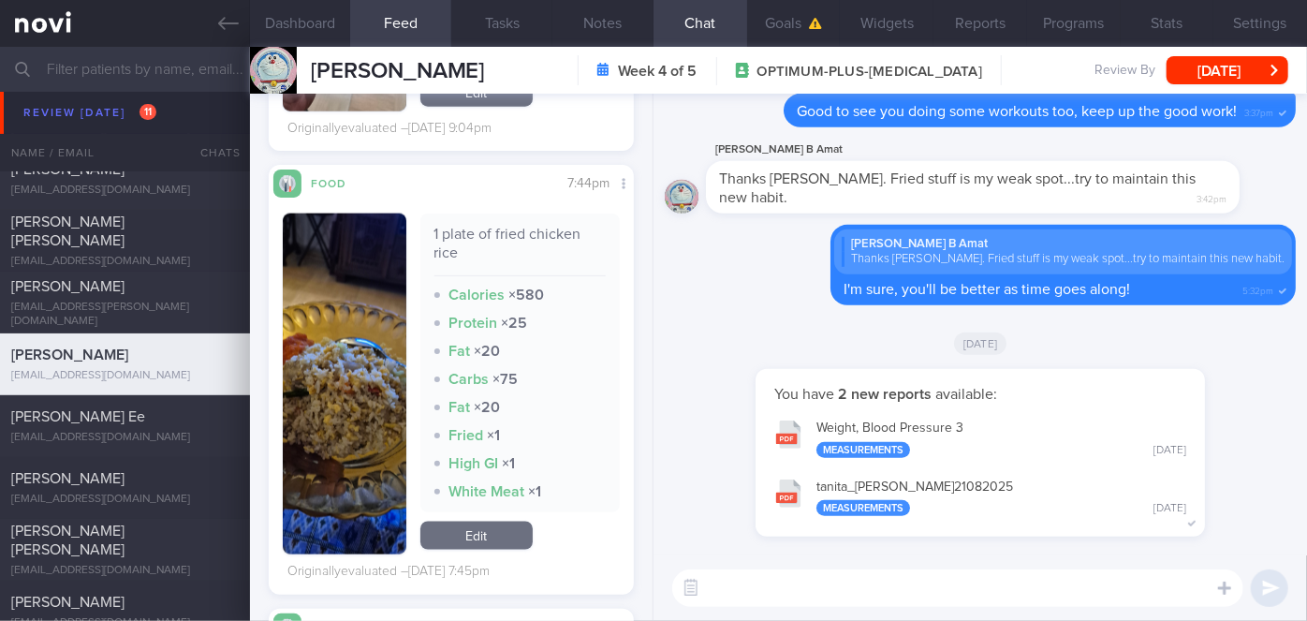
click at [304, 446] on button "button" at bounding box center [345, 384] width 124 height 341
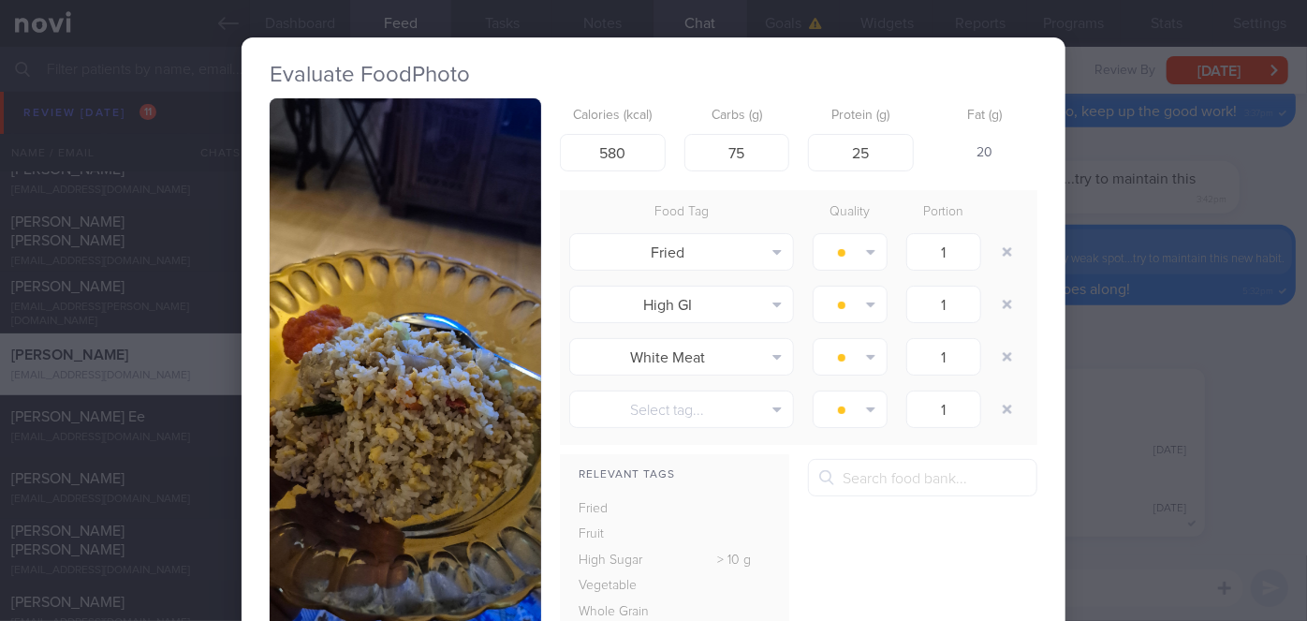
click at [1134, 445] on div "Evaluate Food Photo 1 plate of fried chicken rice Calories (kcal) 580 Carbs (g)…" at bounding box center [653, 310] width 1307 height 621
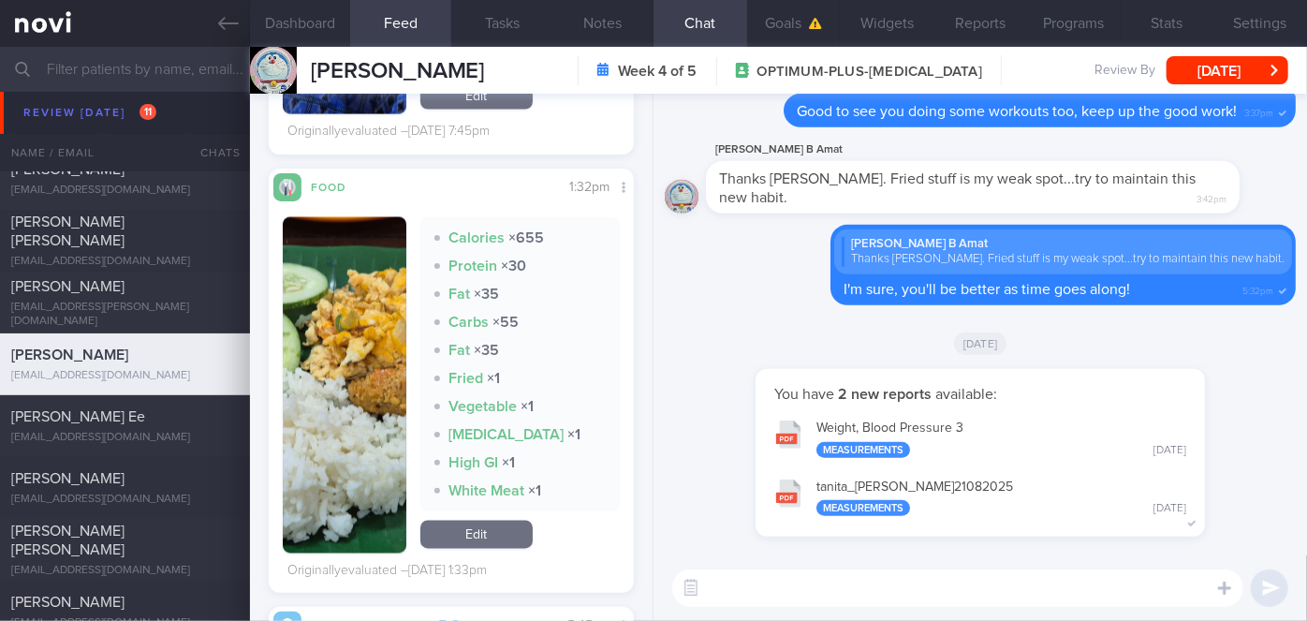
click at [412, 547] on div "Calories × 655 Protein × 30 Fat × 35 Carbs × 55 Fat × 35 Fried × 1 Vegetable × …" at bounding box center [451, 385] width 337 height 336
click at [383, 518] on img "button" at bounding box center [345, 385] width 124 height 336
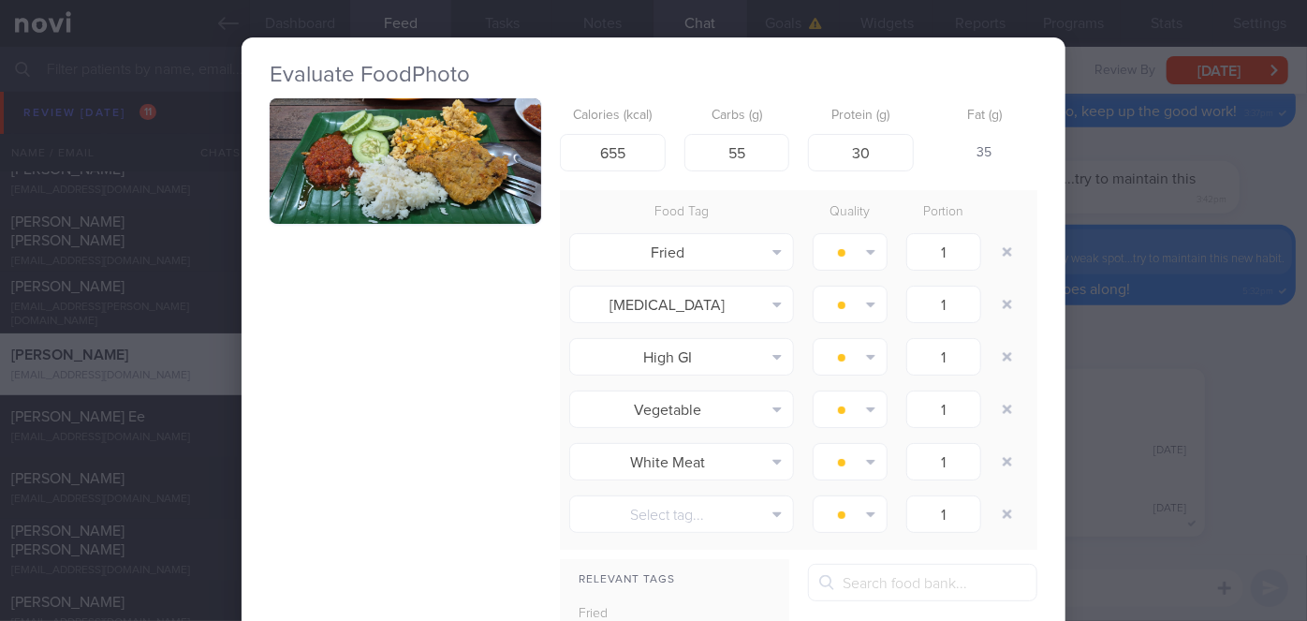
click at [1211, 443] on div "Evaluate Food Photo Calories (kcal) 655 Carbs (g) 55 Protein (g) 30 Fat (g) 35 …" at bounding box center [653, 310] width 1307 height 621
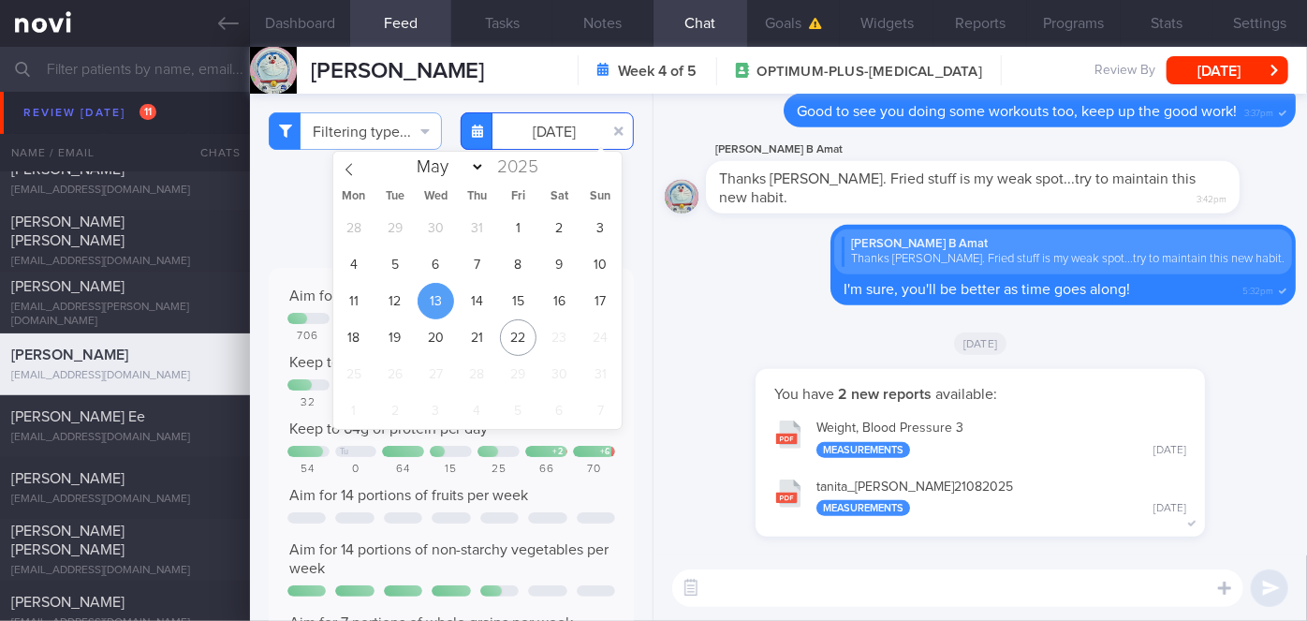
click at [552, 133] on input "[DATE]" at bounding box center [547, 130] width 173 height 37
click at [553, 300] on span "16" at bounding box center [559, 301] width 37 height 37
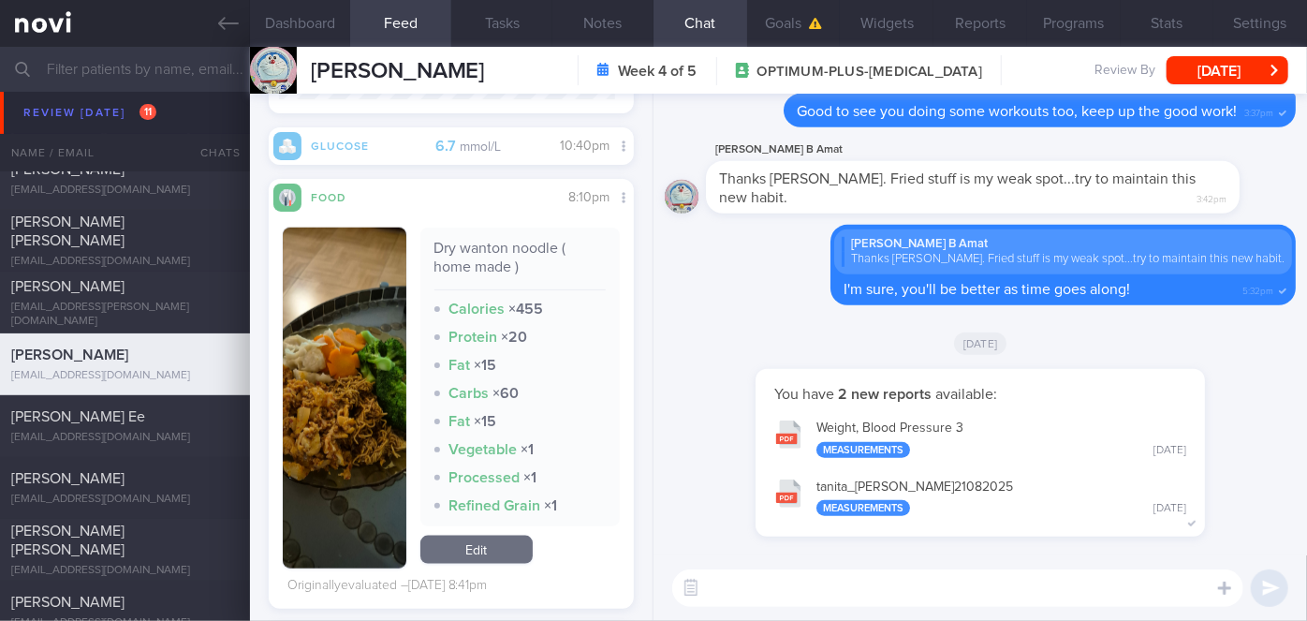
click at [349, 379] on button "button" at bounding box center [345, 398] width 124 height 341
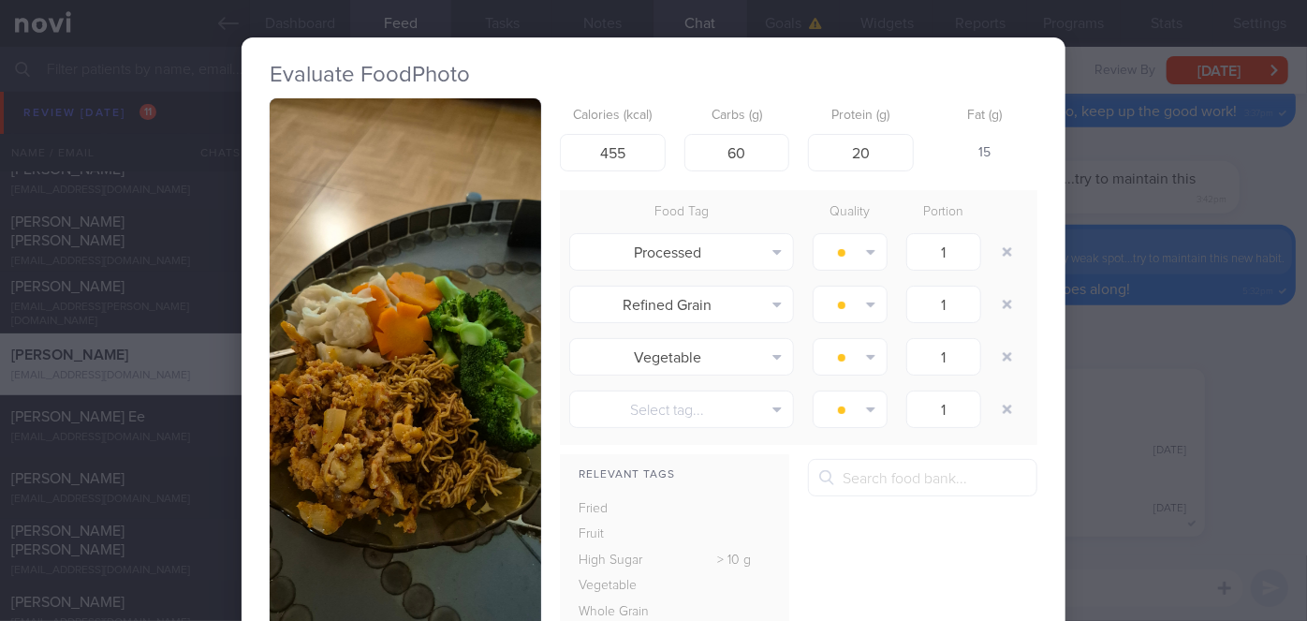
click at [1085, 365] on div "Evaluate Food Photo Dry wanton noodle ( home made ) Calories (kcal) 455 Carbs (…" at bounding box center [653, 310] width 1307 height 621
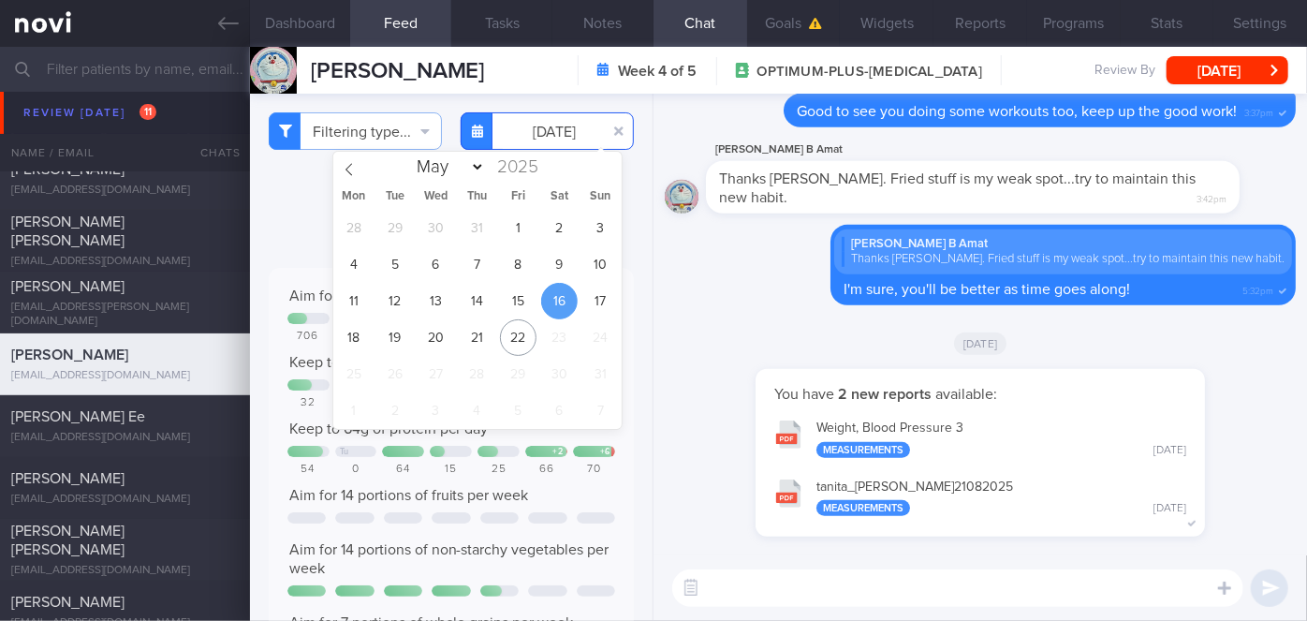
click at [544, 126] on input "[DATE]" at bounding box center [547, 130] width 173 height 37
click at [592, 300] on span "17" at bounding box center [601, 301] width 37 height 37
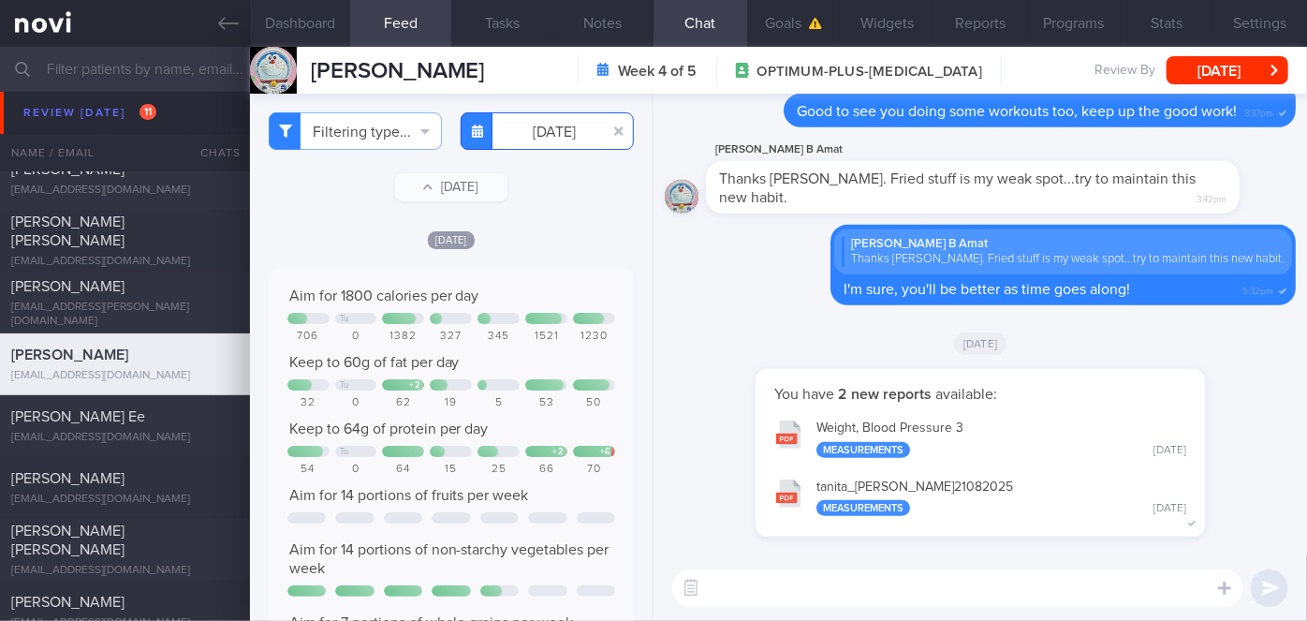
click at [566, 127] on input "[DATE]" at bounding box center [547, 130] width 173 height 37
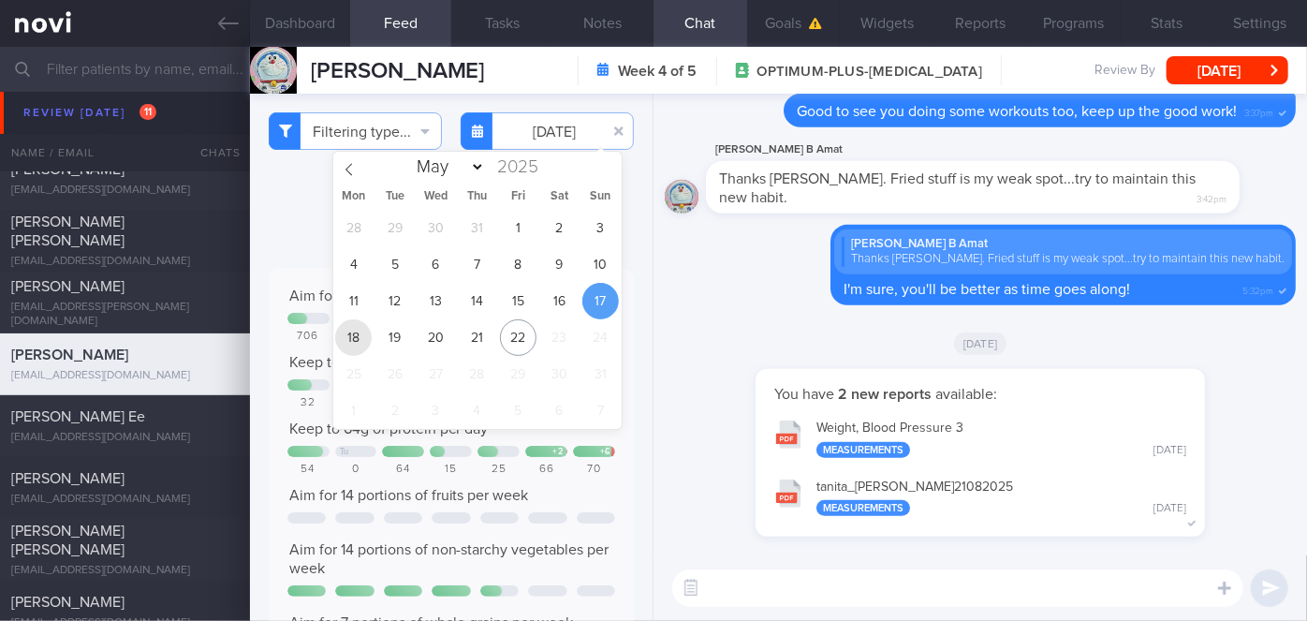
click at [353, 337] on span "18" at bounding box center [353, 337] width 37 height 37
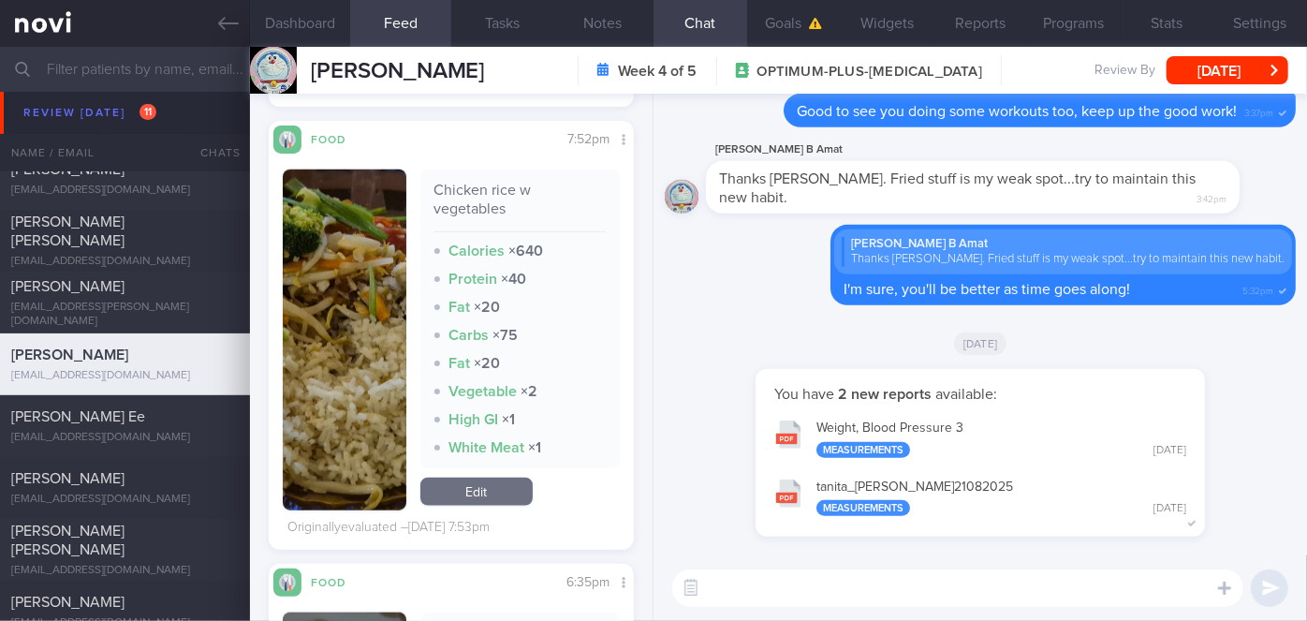
scroll to position [955, 0]
click at [353, 337] on button "button" at bounding box center [345, 338] width 124 height 341
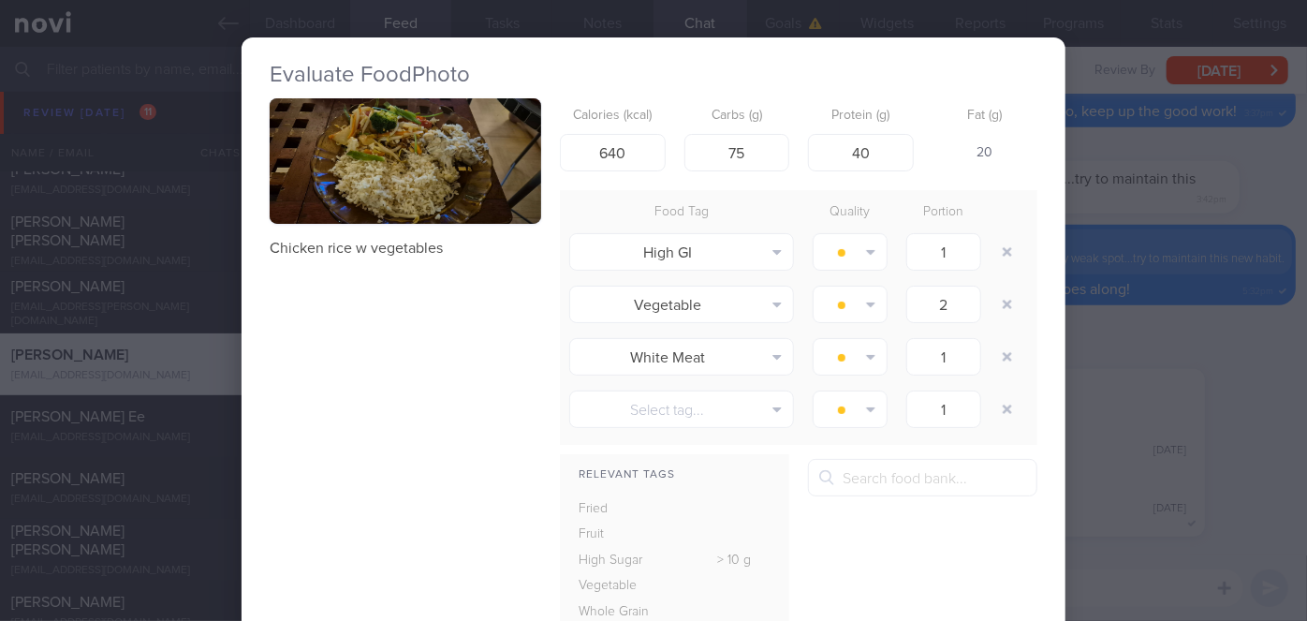
click at [1179, 452] on div "Evaluate Food Photo Chicken rice w vegetables Calories (kcal) 640 Carbs (g) 75 …" at bounding box center [653, 310] width 1307 height 621
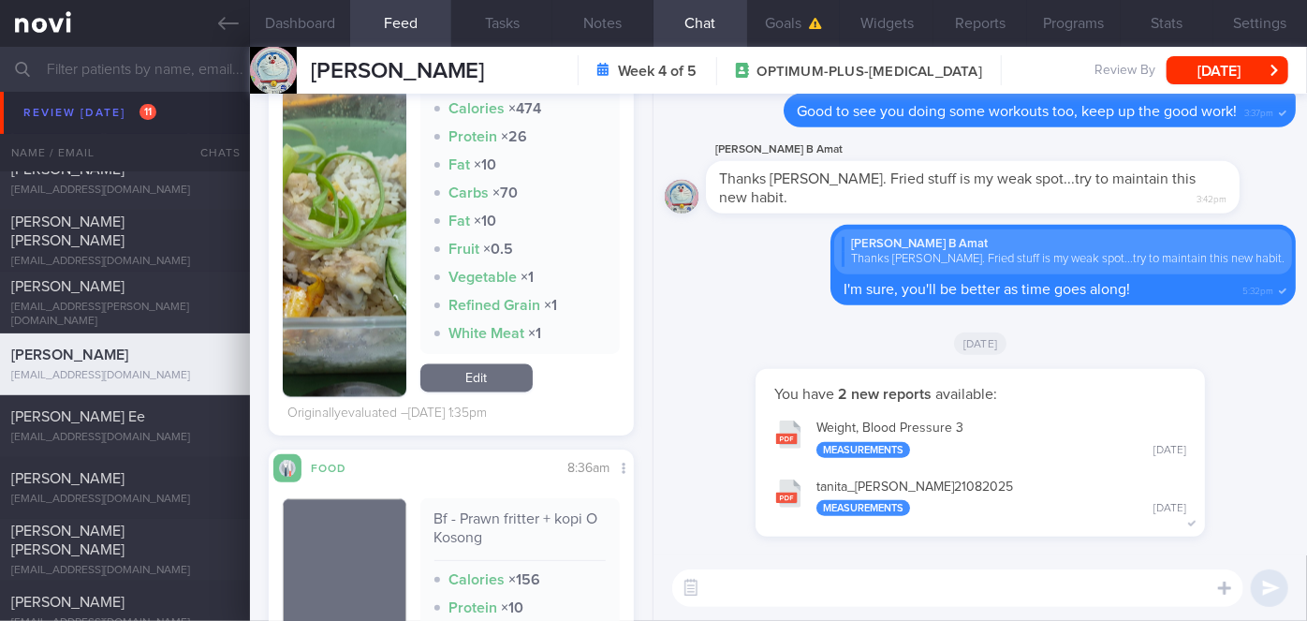
scroll to position [1904, 0]
click at [398, 260] on button "button" at bounding box center [345, 241] width 124 height 308
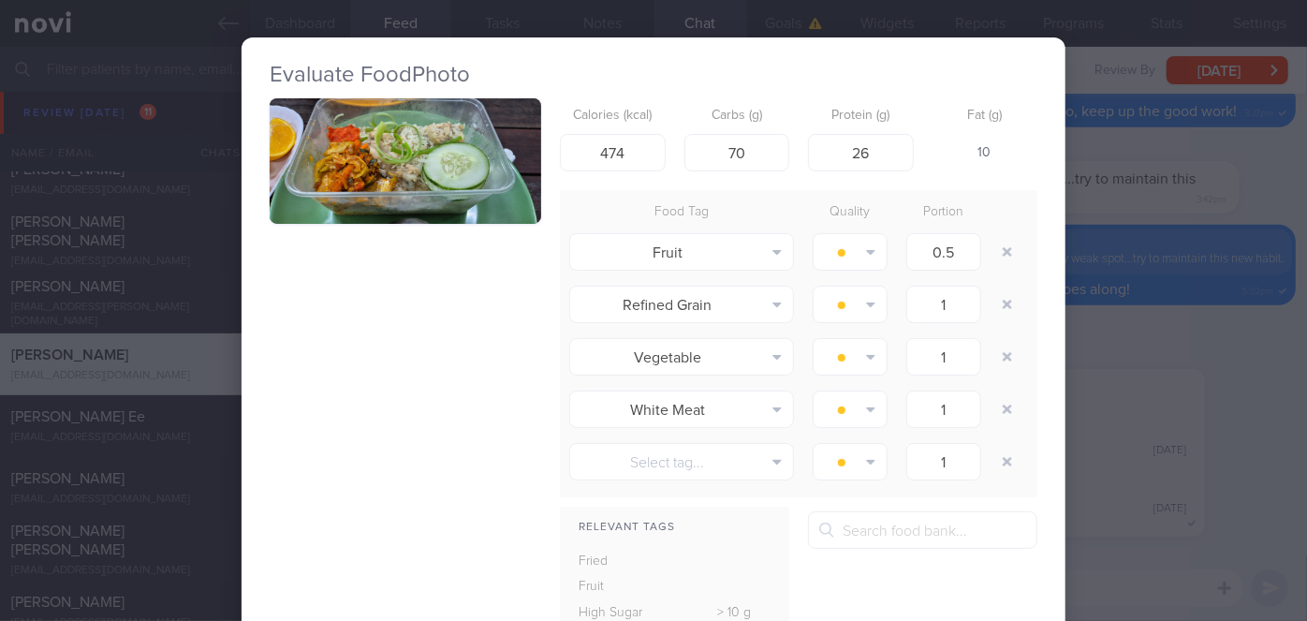
click at [1133, 374] on div "Evaluate Food Photo Calories (kcal) 474 Carbs (g) 70 Protein (g) 26 Fat (g) 10 …" at bounding box center [653, 310] width 1307 height 621
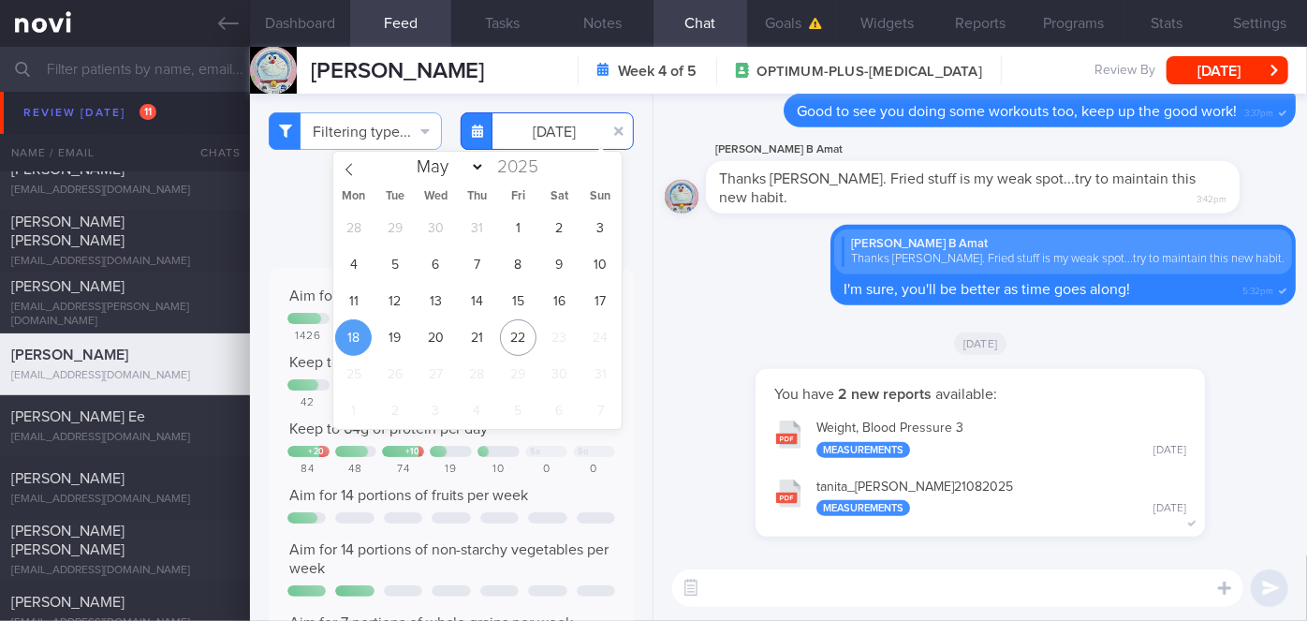
click at [554, 118] on input "[DATE]" at bounding box center [547, 130] width 173 height 37
click at [382, 339] on span "19" at bounding box center [395, 337] width 37 height 37
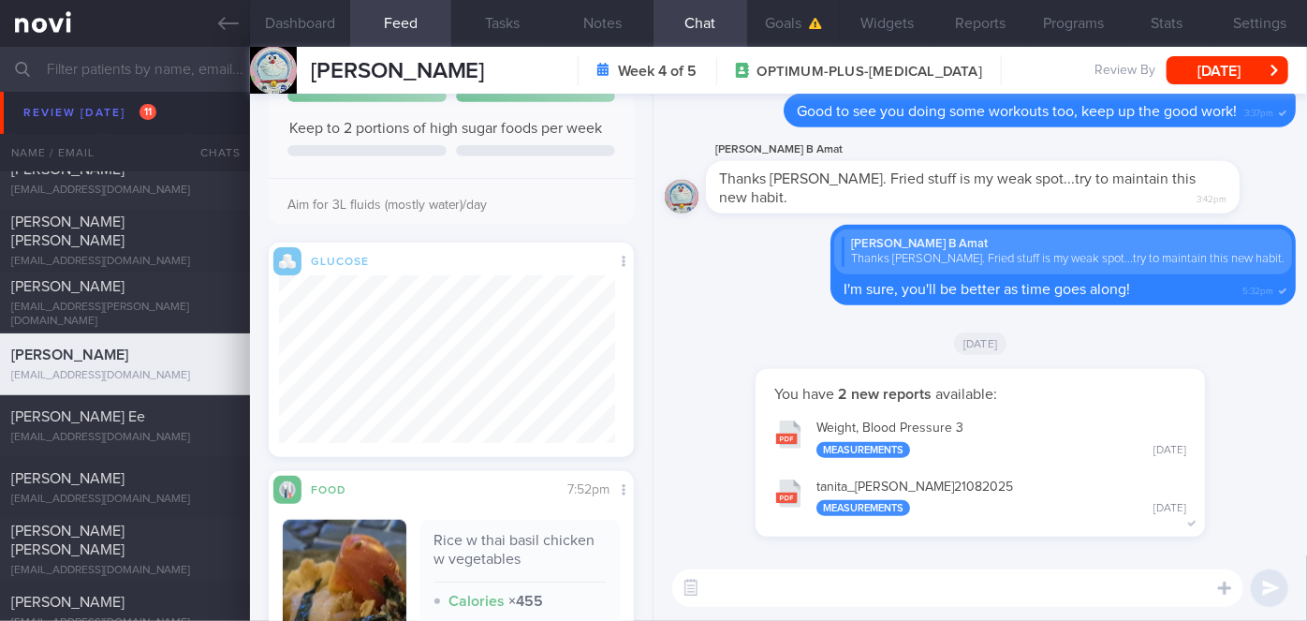
scroll to position [936, 0]
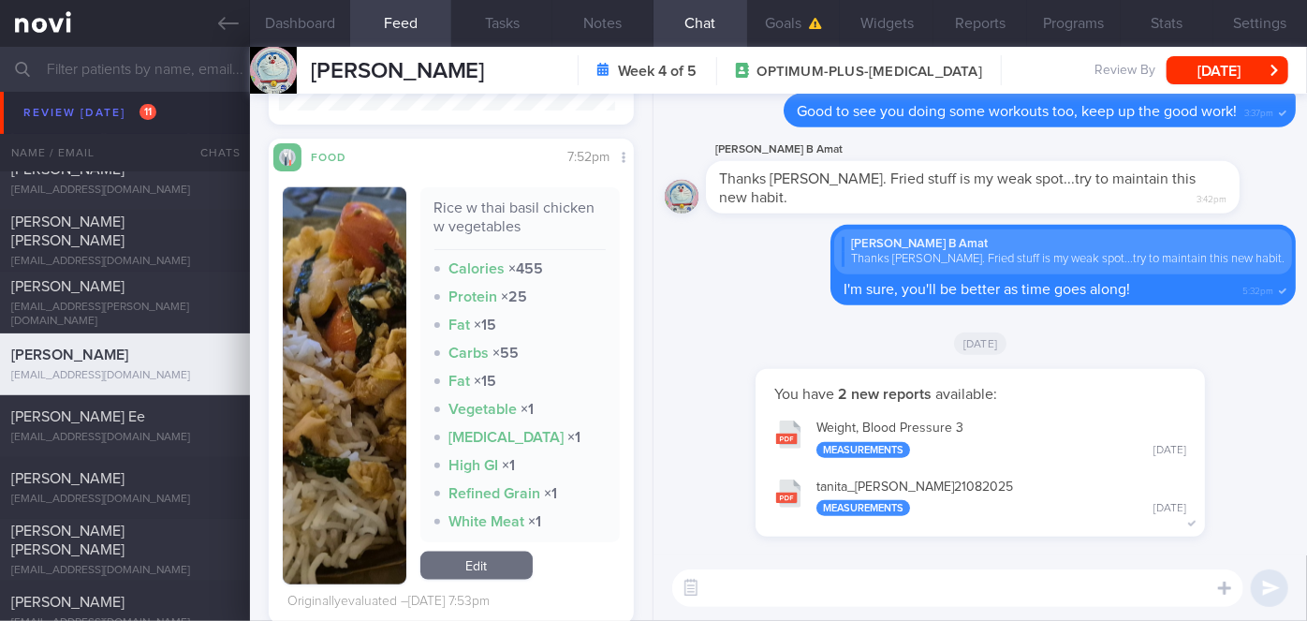
click at [368, 399] on button "button" at bounding box center [345, 385] width 124 height 397
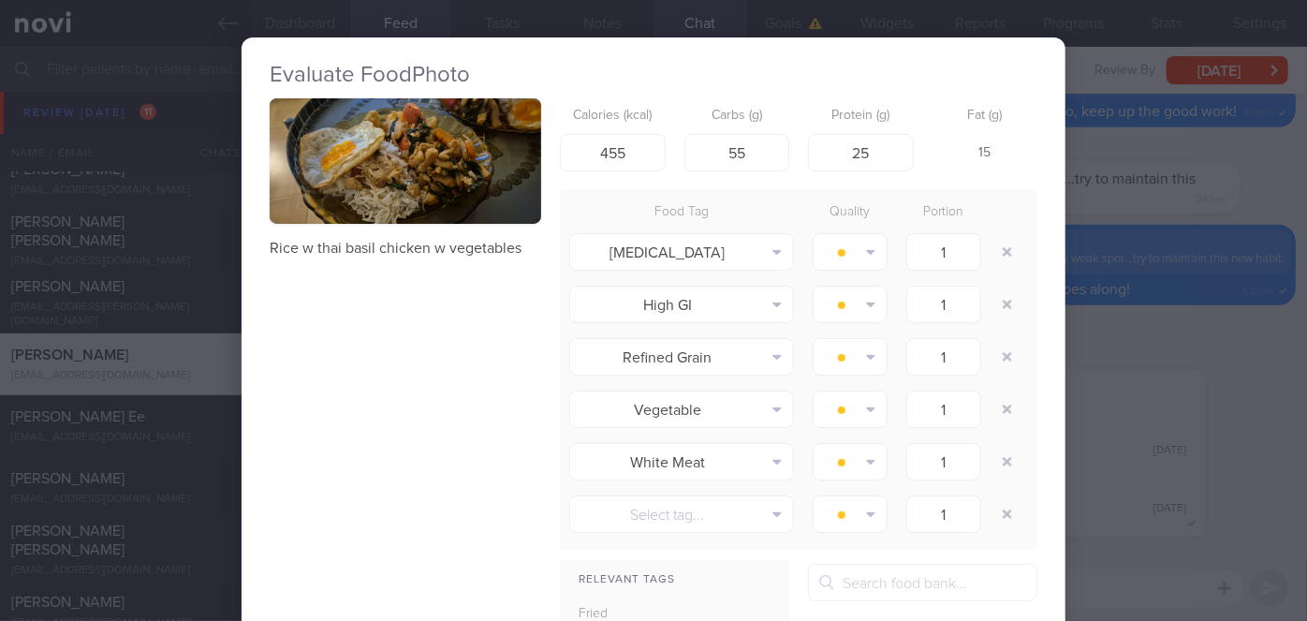
click at [1102, 369] on div "Evaluate Food Photo Rice w thai basil chicken w vegetables Calories (kcal) 455 …" at bounding box center [653, 310] width 1307 height 621
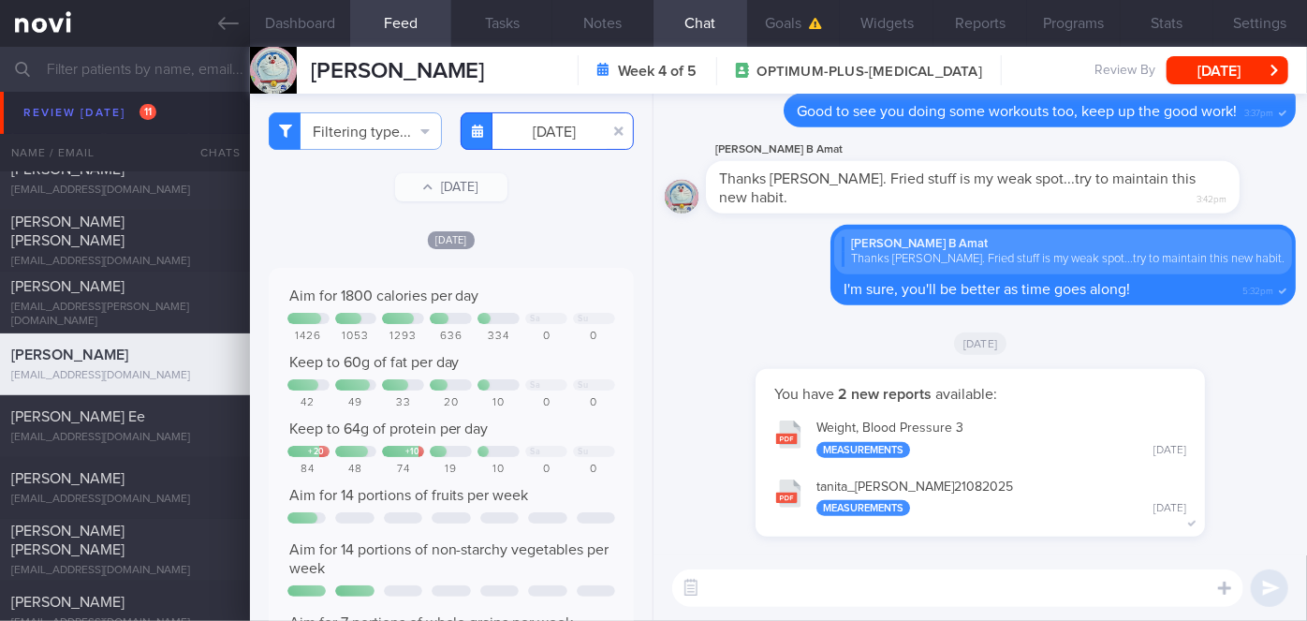
click at [533, 134] on input "[DATE]" at bounding box center [547, 130] width 173 height 37
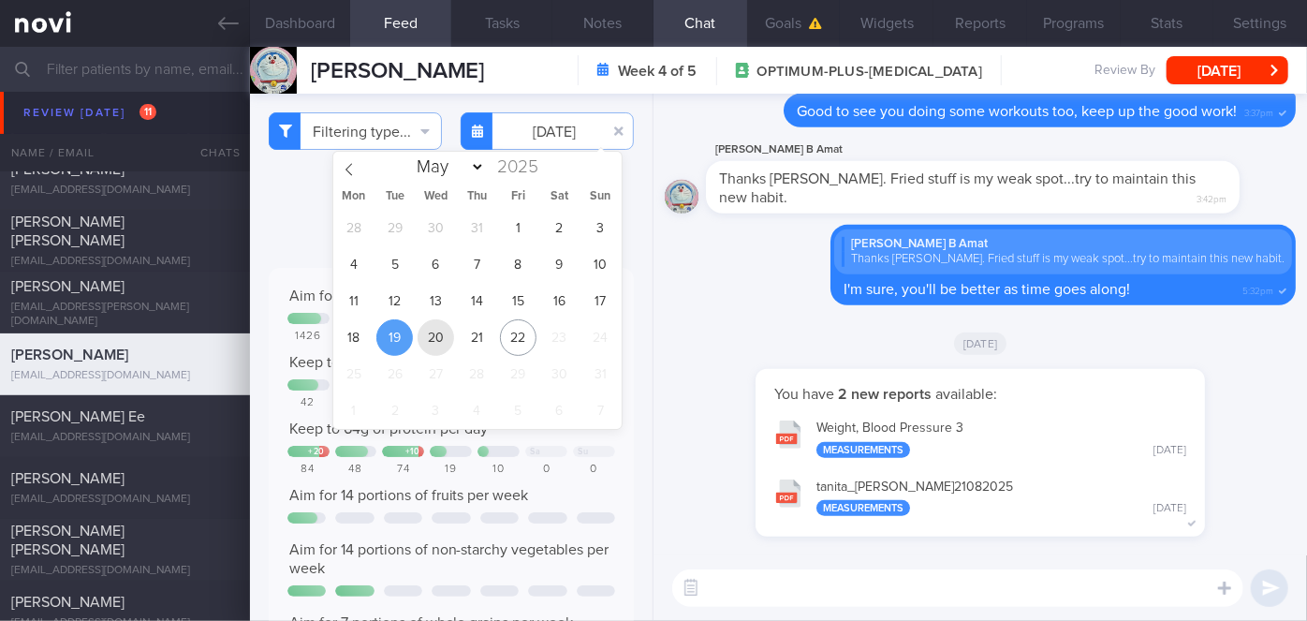
click at [429, 336] on span "20" at bounding box center [436, 337] width 37 height 37
type input "[DATE]"
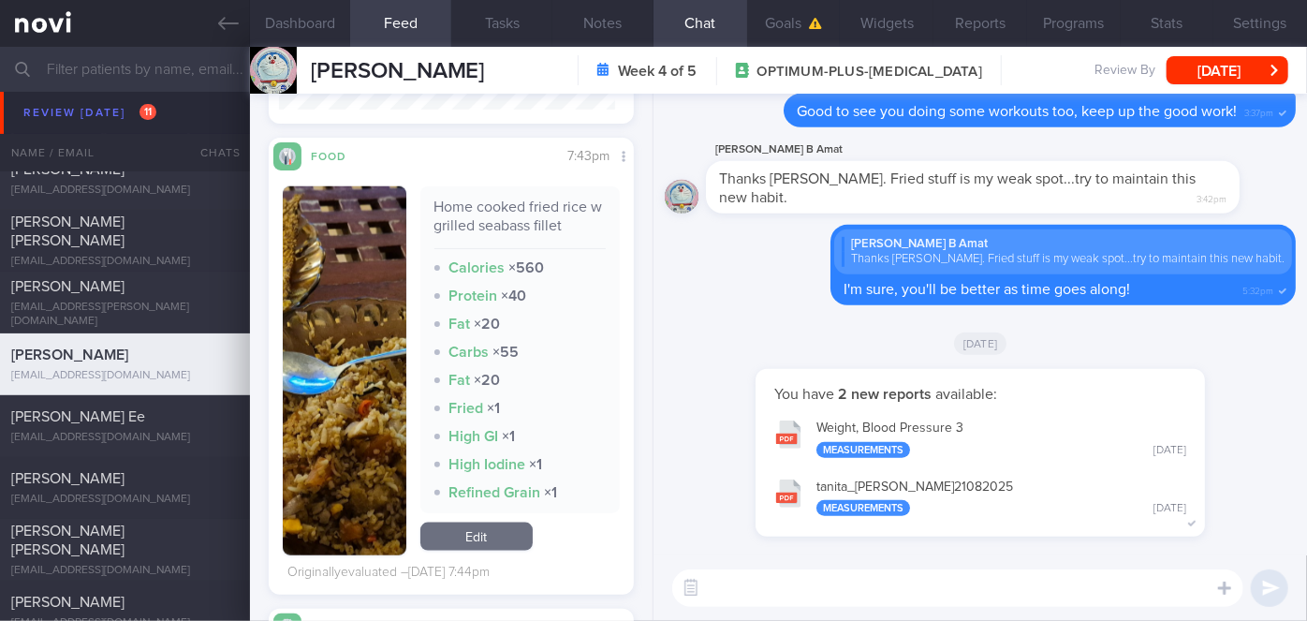
scroll to position [936, 0]
click at [394, 331] on button "button" at bounding box center [345, 371] width 124 height 369
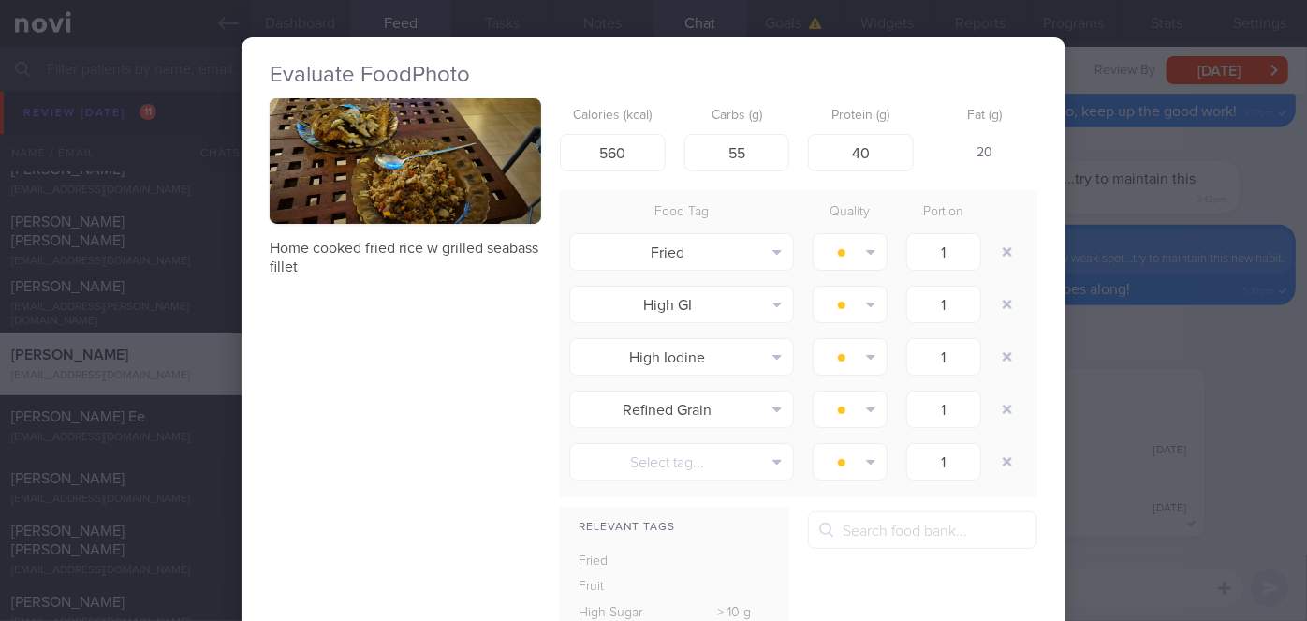
click at [1121, 315] on div "Evaluate Food Photo Home cooked fried rice w grilled seabass fillet Calories (k…" at bounding box center [653, 310] width 1307 height 621
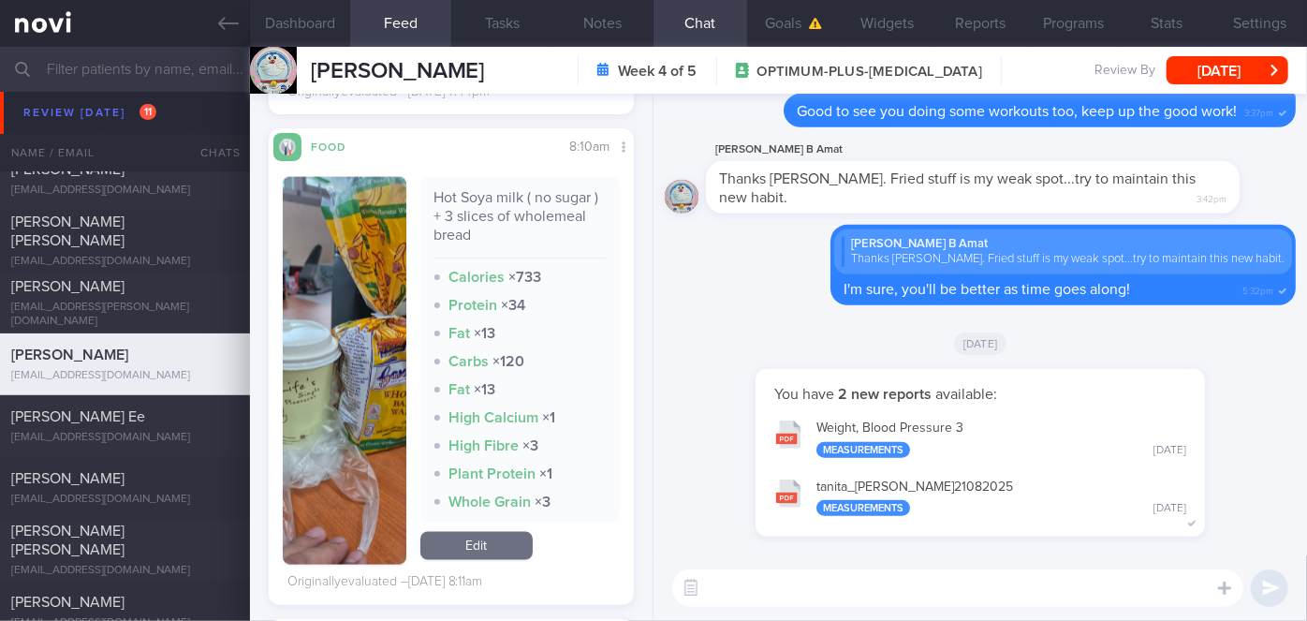
scroll to position [1418, 0]
click at [369, 349] on button "button" at bounding box center [345, 370] width 124 height 388
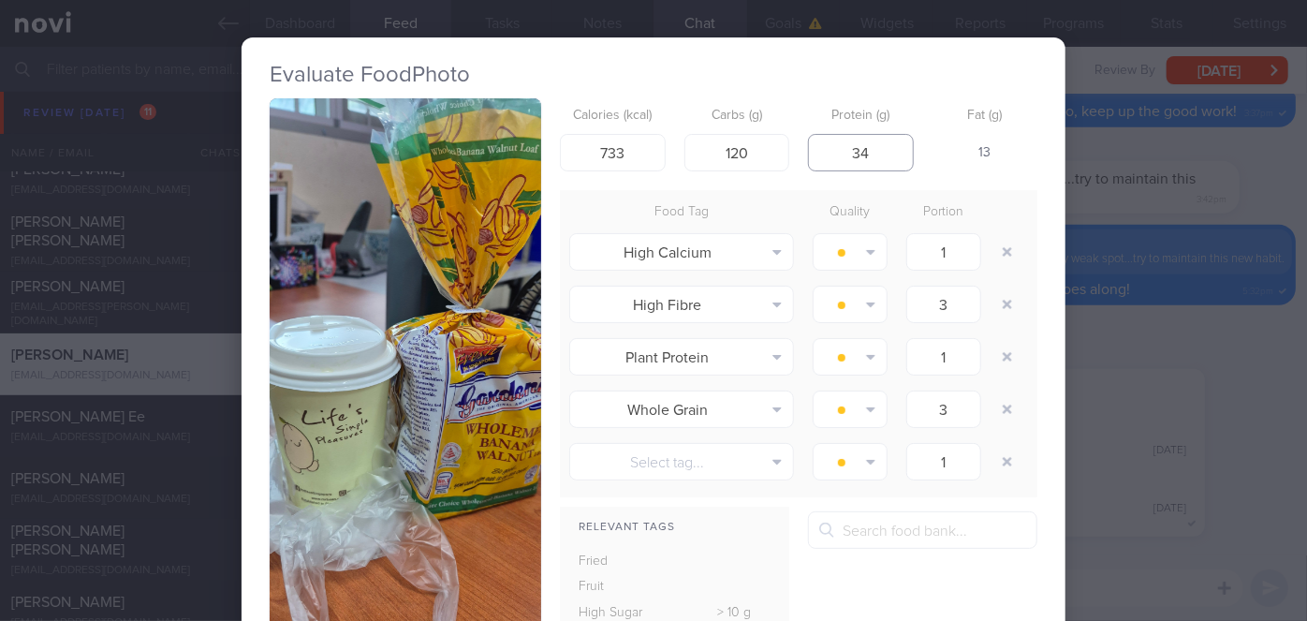
click at [874, 151] on input "34" at bounding box center [861, 152] width 106 height 37
type input "3"
type input "6"
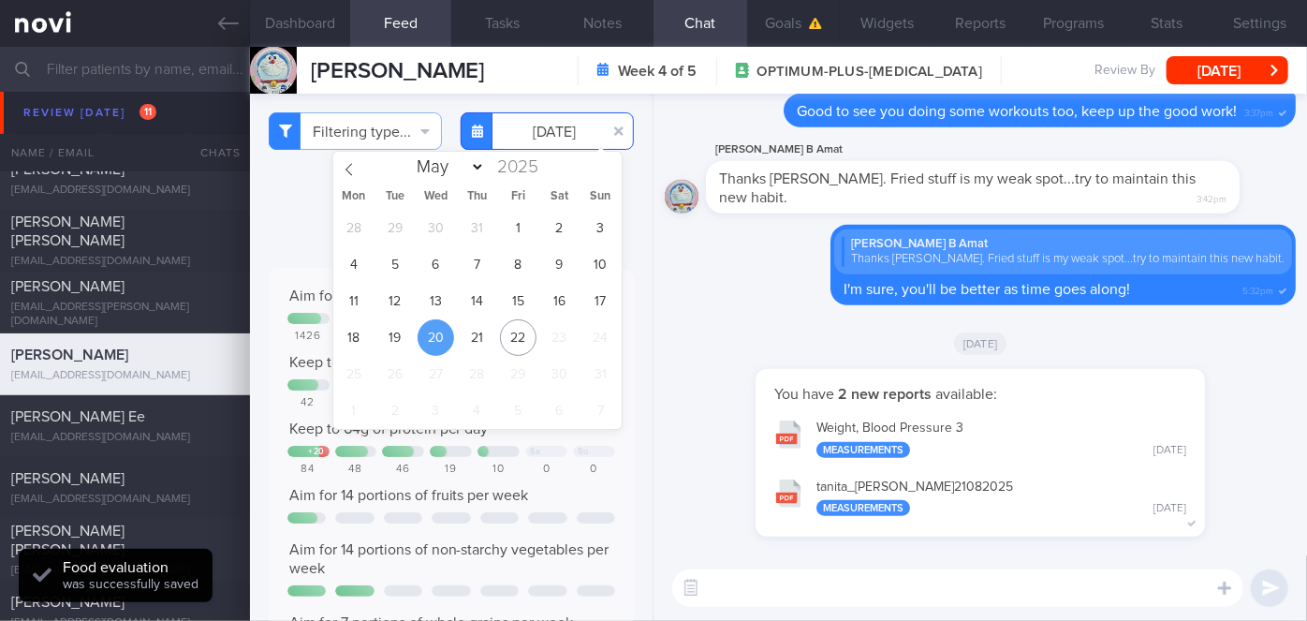
click at [549, 119] on input "[DATE]" at bounding box center [547, 130] width 173 height 37
click at [480, 337] on span "21" at bounding box center [477, 337] width 37 height 37
type input "[DATE]"
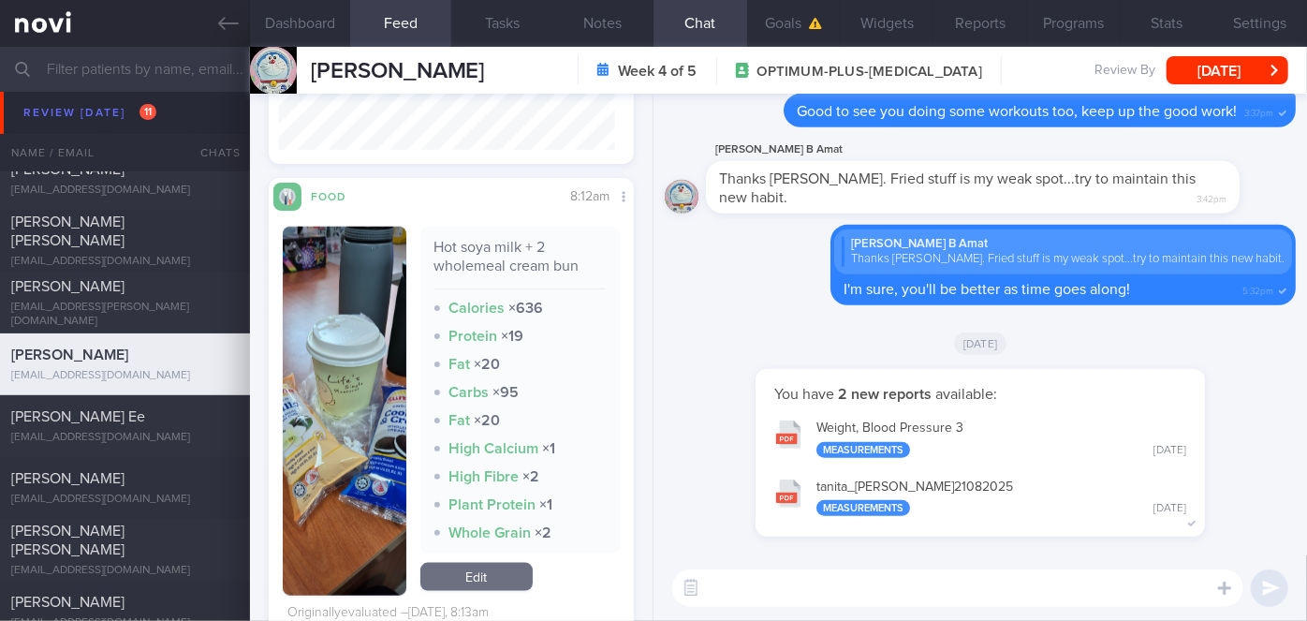
scroll to position [893, 0]
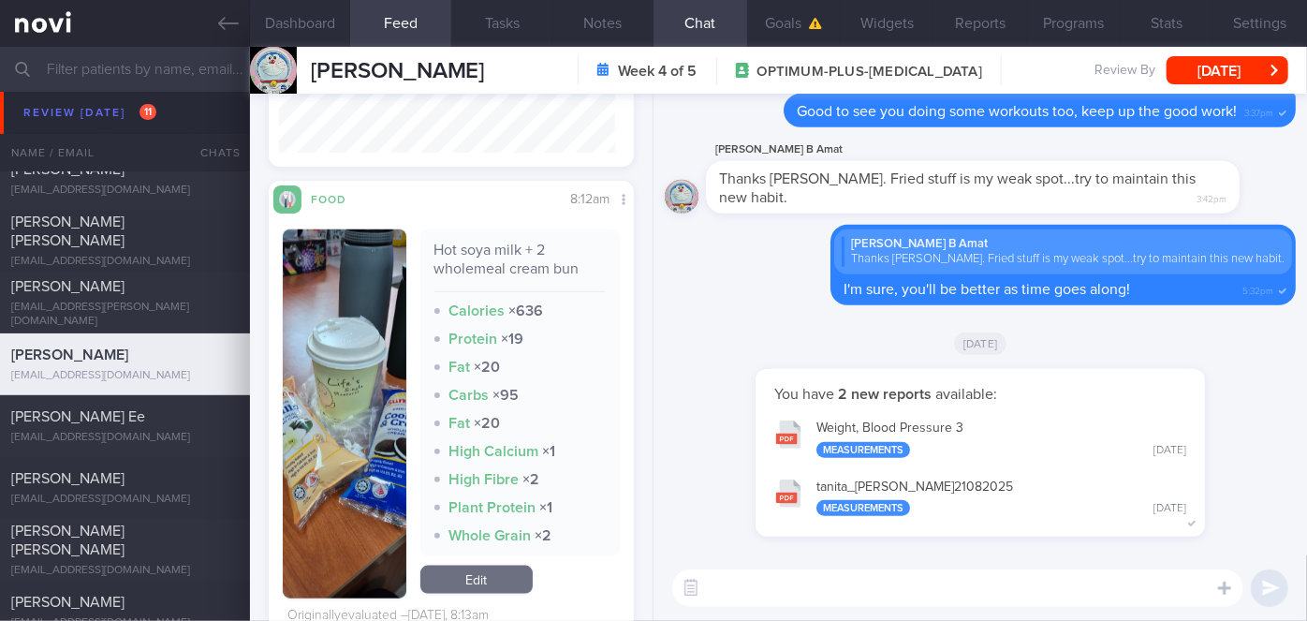
click at [330, 425] on button "button" at bounding box center [345, 413] width 124 height 369
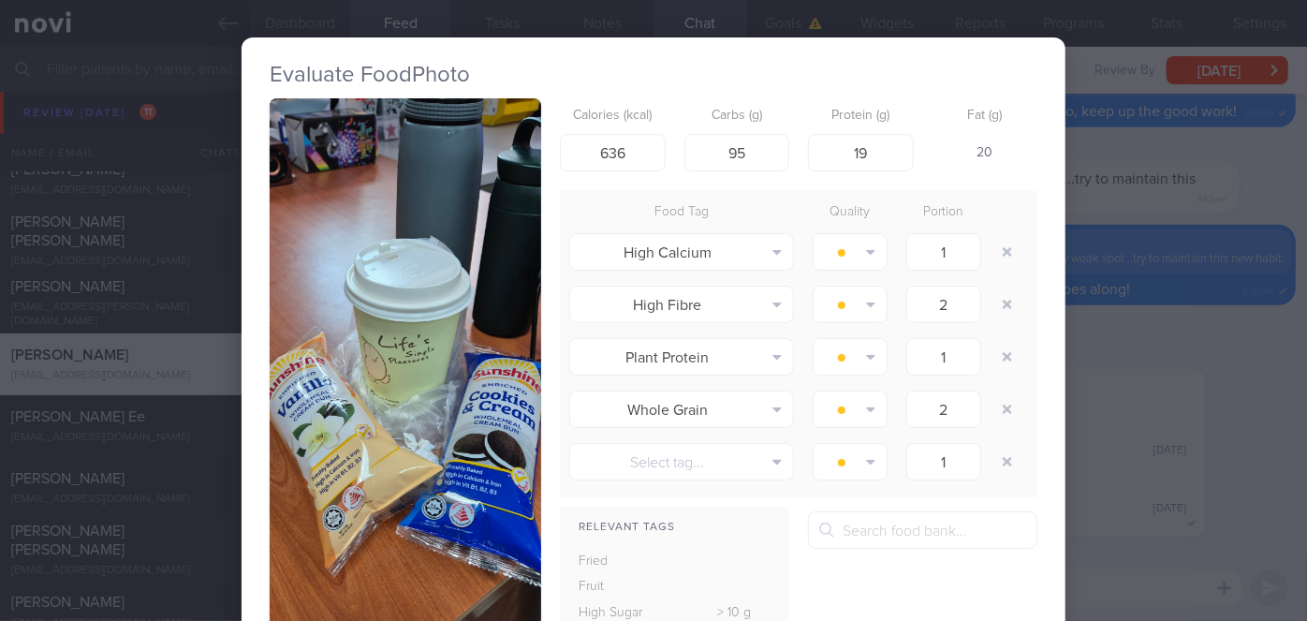
click at [1126, 429] on div "Evaluate Food Photo Hot soya milk + 2 wholemeal cream bun Calories (kcal) 636 C…" at bounding box center [653, 310] width 1307 height 621
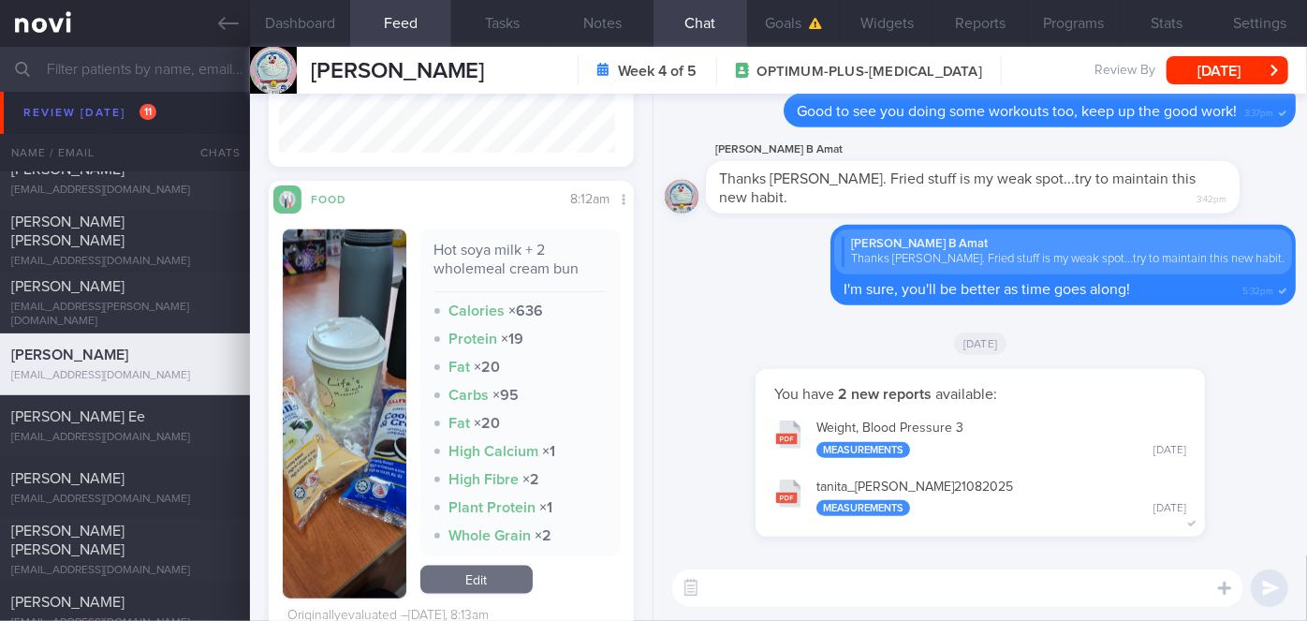
click at [766, 574] on textarea at bounding box center [957, 587] width 571 height 37
click at [826, 599] on textarea "Hi Zat, I went trhough your meals" at bounding box center [957, 587] width 571 height 37
click at [941, 584] on textarea "Hi Zat, I went through your meals" at bounding box center [957, 587] width 571 height 37
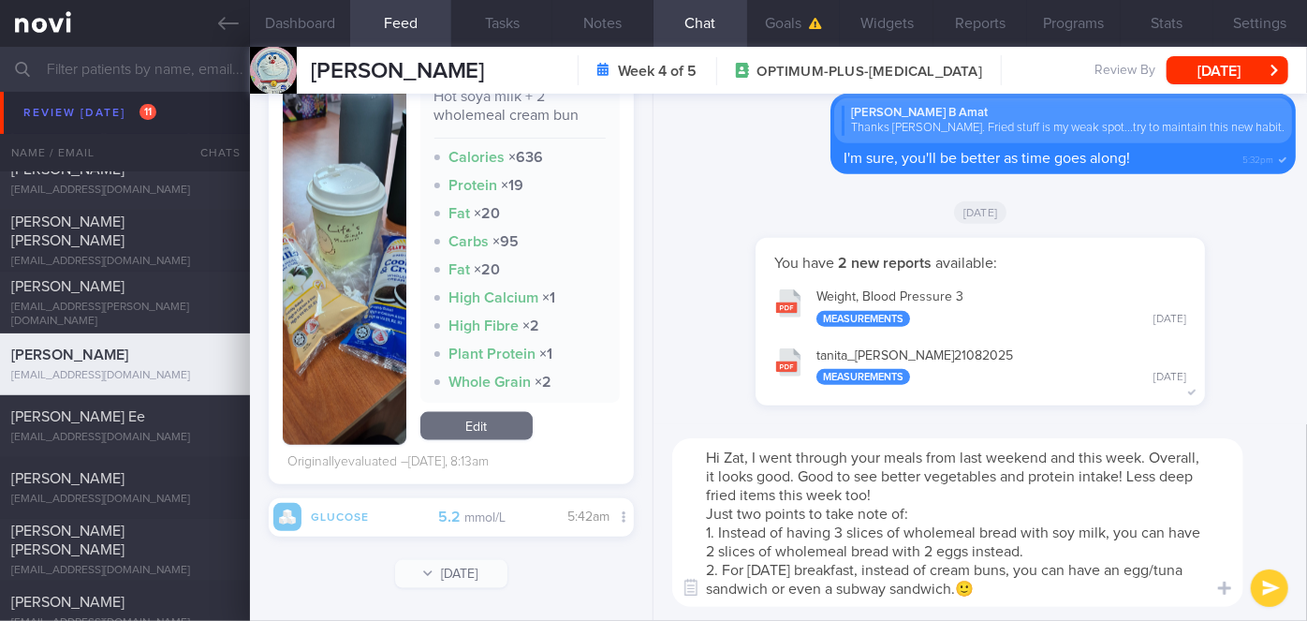
click at [882, 490] on textarea "Hi Zat, I went through your meals from last weekend and this week. Overall, it …" at bounding box center [957, 522] width 571 height 169
type textarea "Hi Zat, I went through your meals from last weekend and this week. Overall, it …"
click at [1270, 596] on button "submit" at bounding box center [1269, 587] width 37 height 37
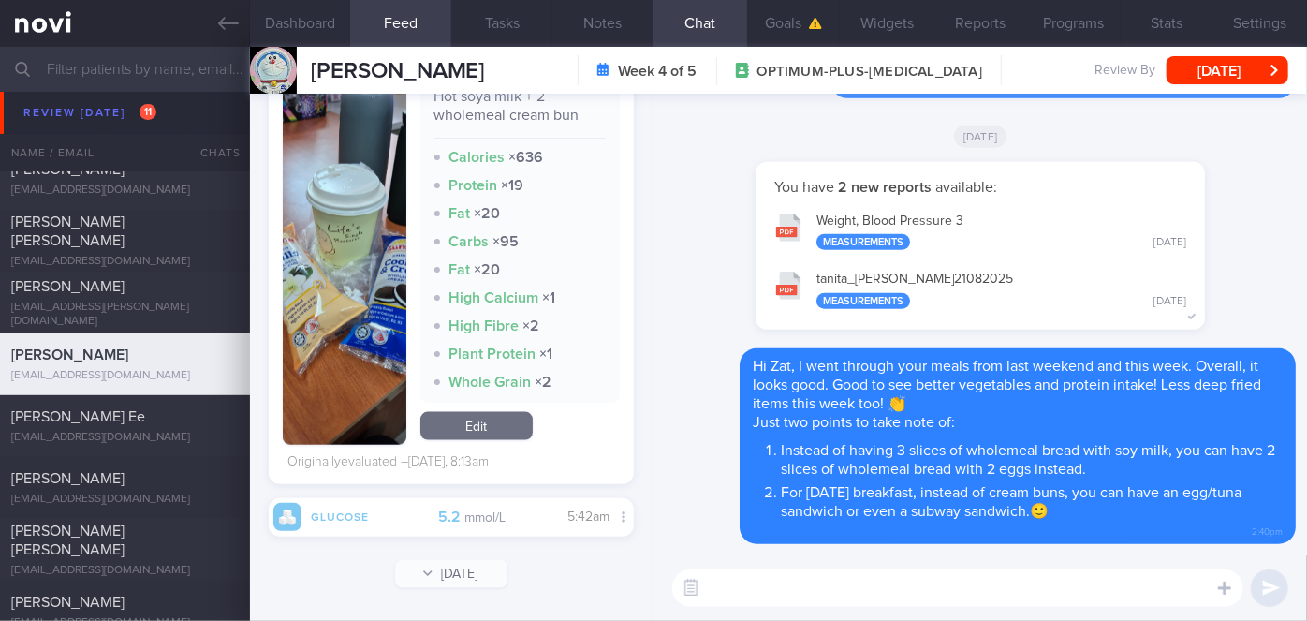
click at [983, 272] on button "tanita_ [PERSON_NAME] 21082025 Measurements [DATE]" at bounding box center [980, 288] width 431 height 59
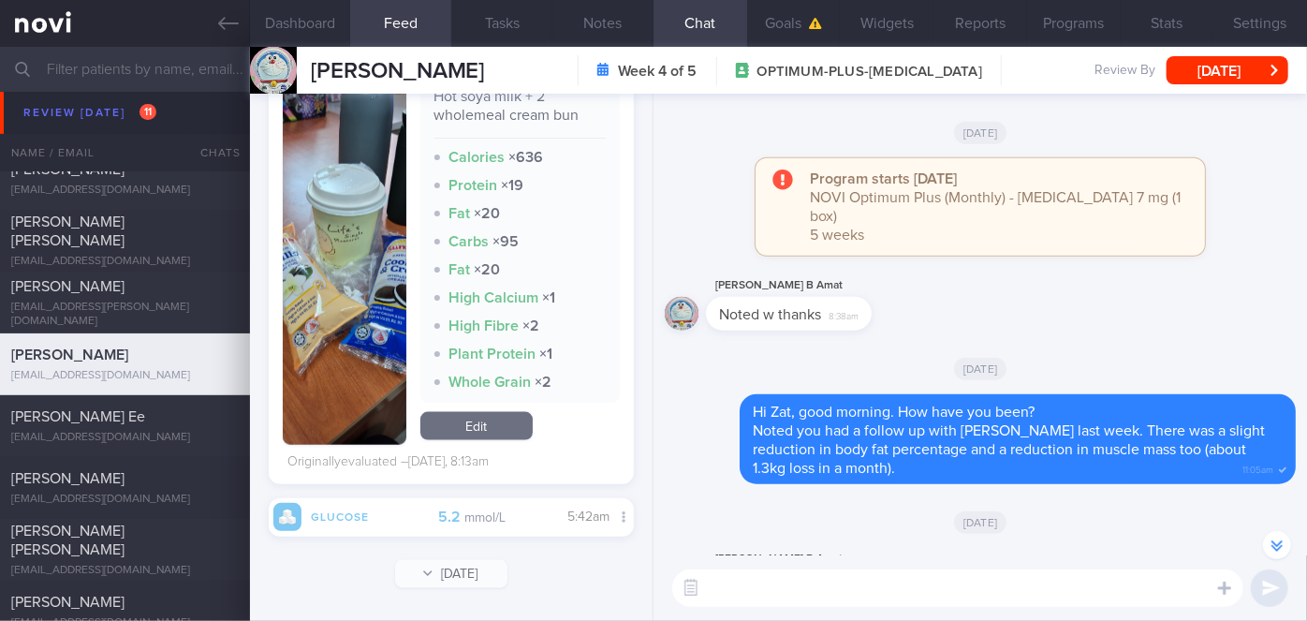
scroll to position [-4259, 0]
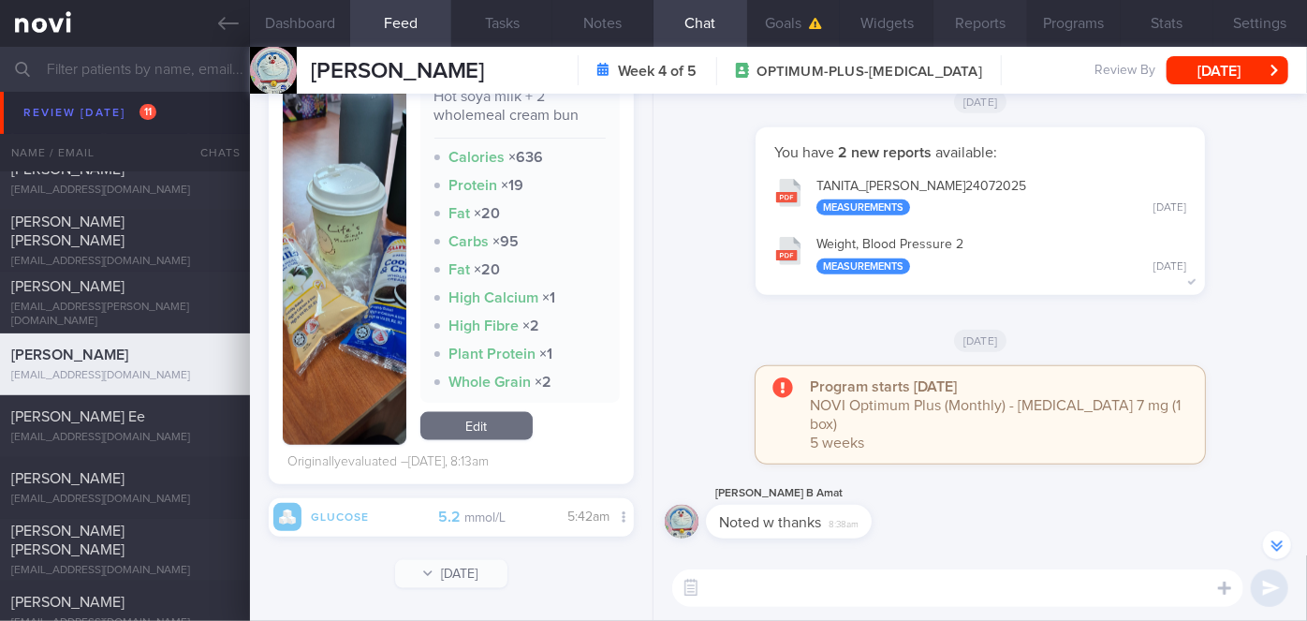
click at [996, 21] on button "Reports" at bounding box center [981, 23] width 94 height 47
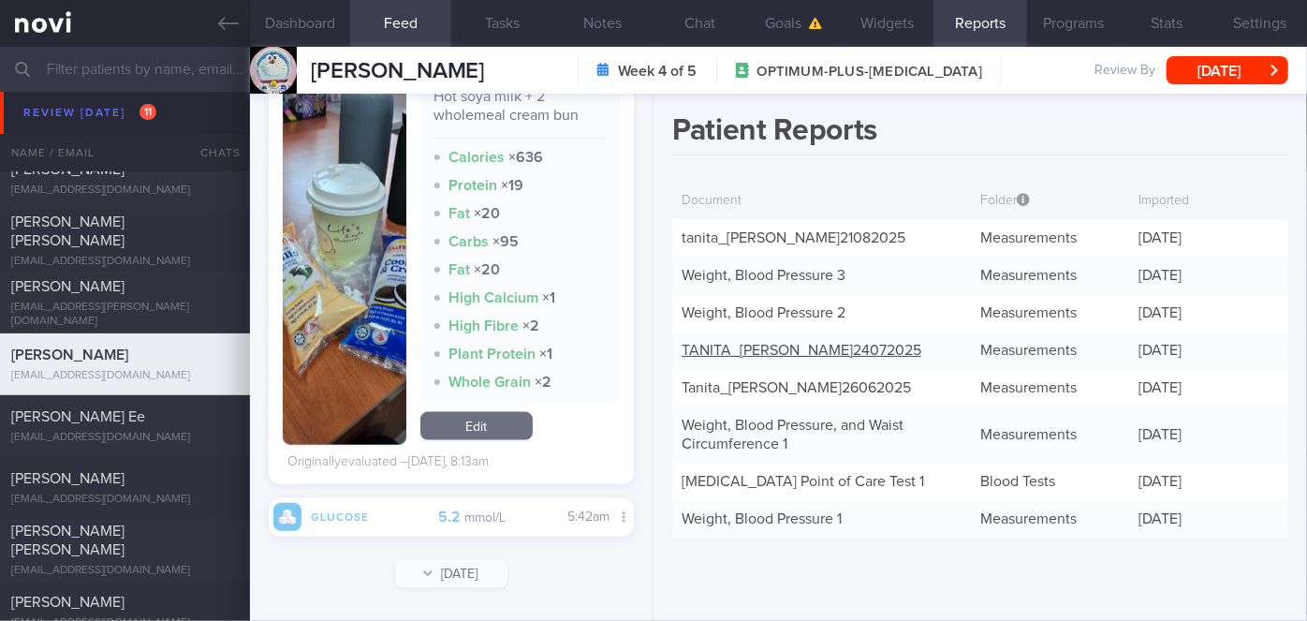
click at [805, 369] on div "TANITA_ [PERSON_NAME] 24072025" at bounding box center [821, 350] width 299 height 37
click at [790, 358] on link "TANITA_ [PERSON_NAME] 24072025" at bounding box center [802, 350] width 240 height 15
click at [712, 15] on button "Chat" at bounding box center [701, 23] width 94 height 47
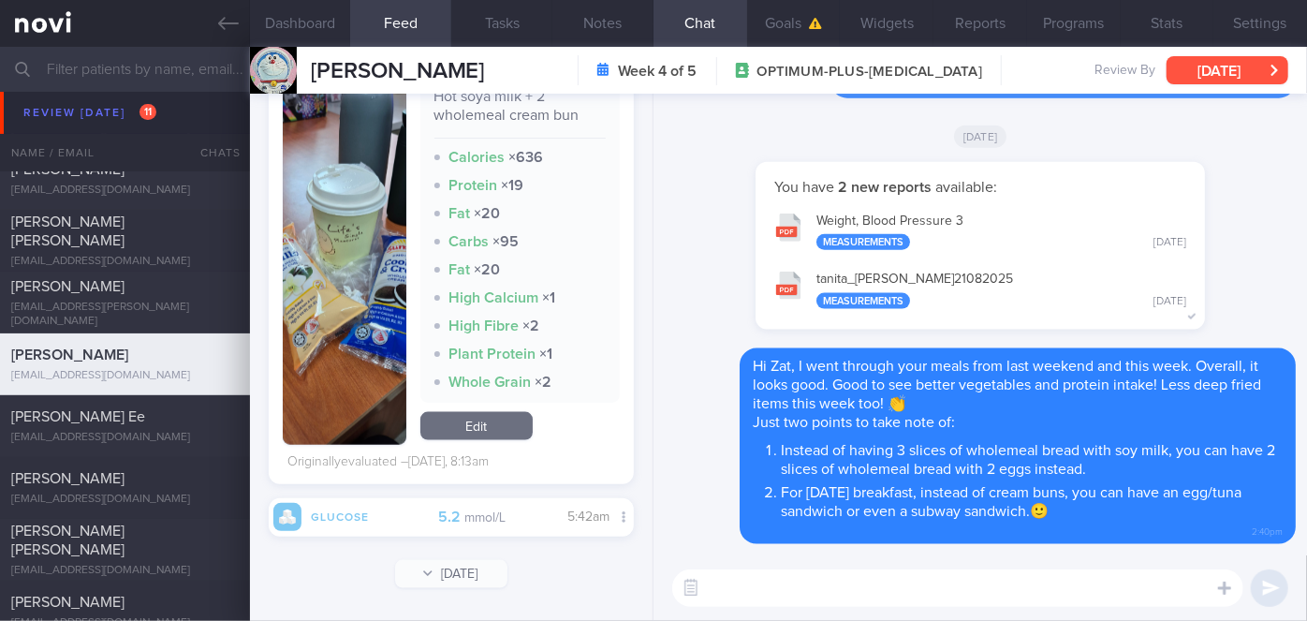
click at [1256, 71] on button "[DATE]" at bounding box center [1228, 70] width 122 height 28
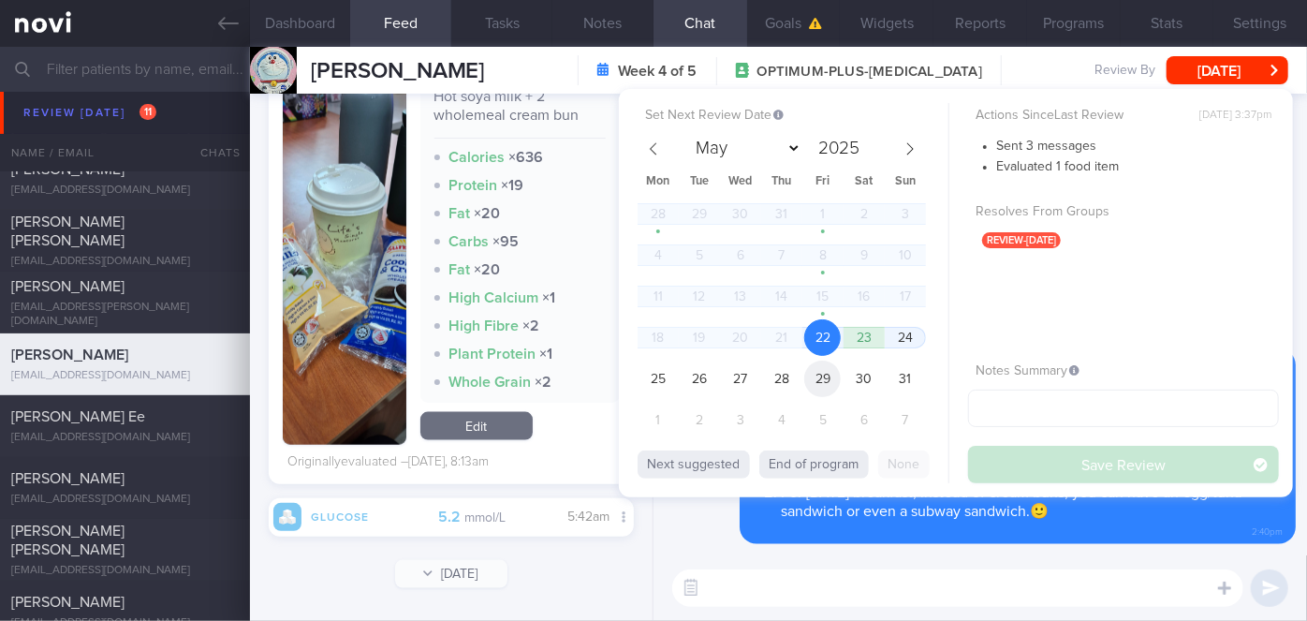
click at [828, 383] on span "29" at bounding box center [823, 379] width 37 height 37
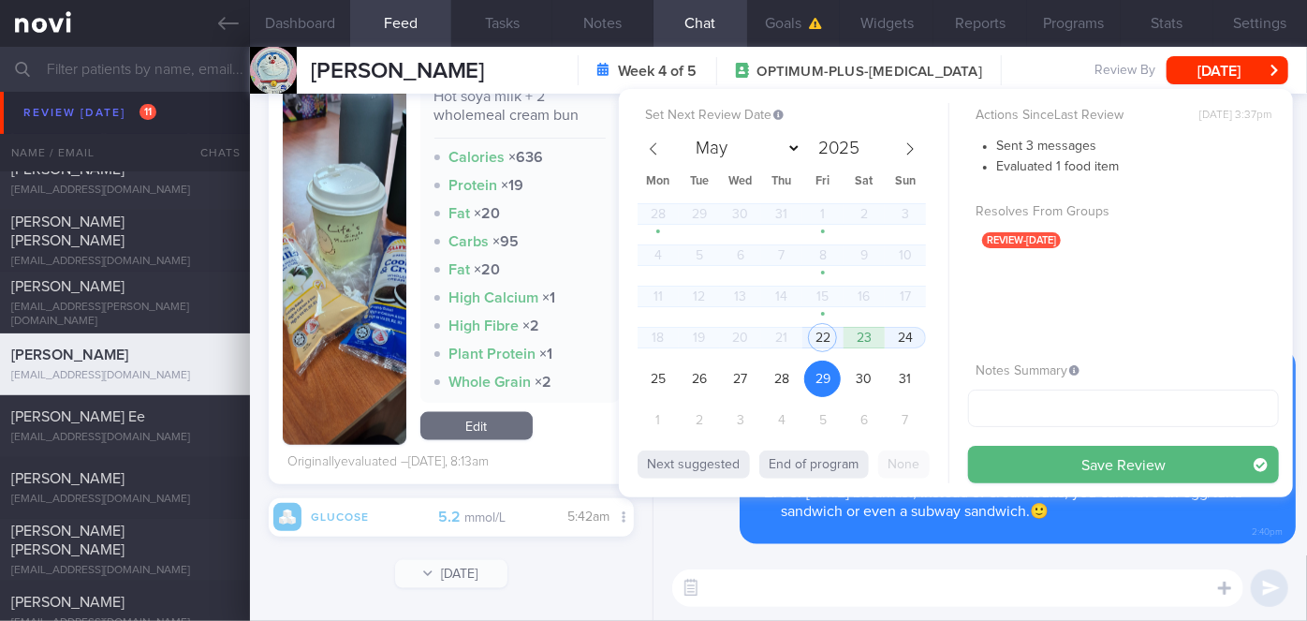
click at [716, 427] on div "28 29 30 31 1 2 3 4 5 6 7 8 9 10 11 12 13 14 15 16 17 18 19 20 21 22 23 24 25 2…" at bounding box center [782, 319] width 288 height 247
click at [703, 420] on span "2" at bounding box center [699, 420] width 37 height 37
select select "8"
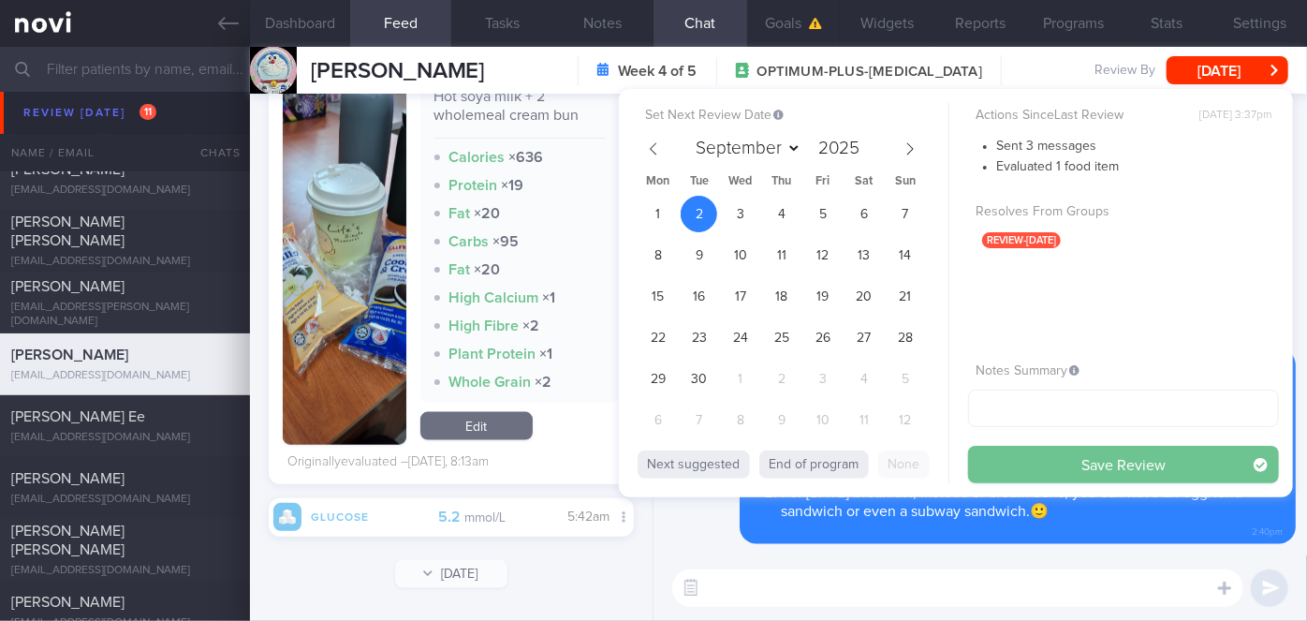
click at [1071, 457] on button "Save Review" at bounding box center [1123, 464] width 311 height 37
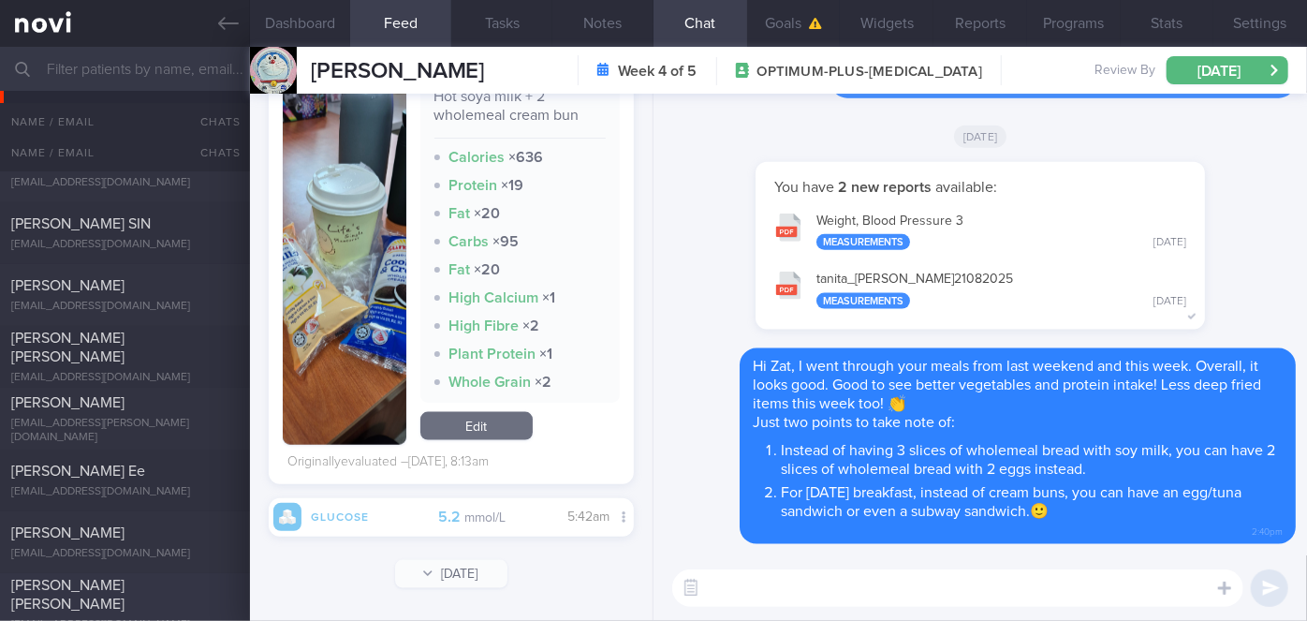
scroll to position [5509, 0]
